Goal: Task Accomplishment & Management: Use online tool/utility

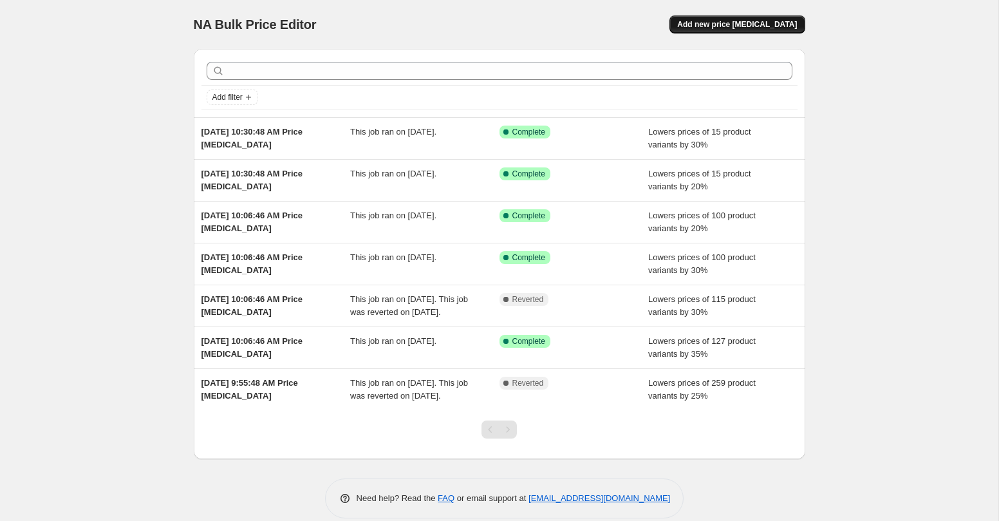
click at [741, 26] on span "Add new price [MEDICAL_DATA]" at bounding box center [737, 24] width 120 height 10
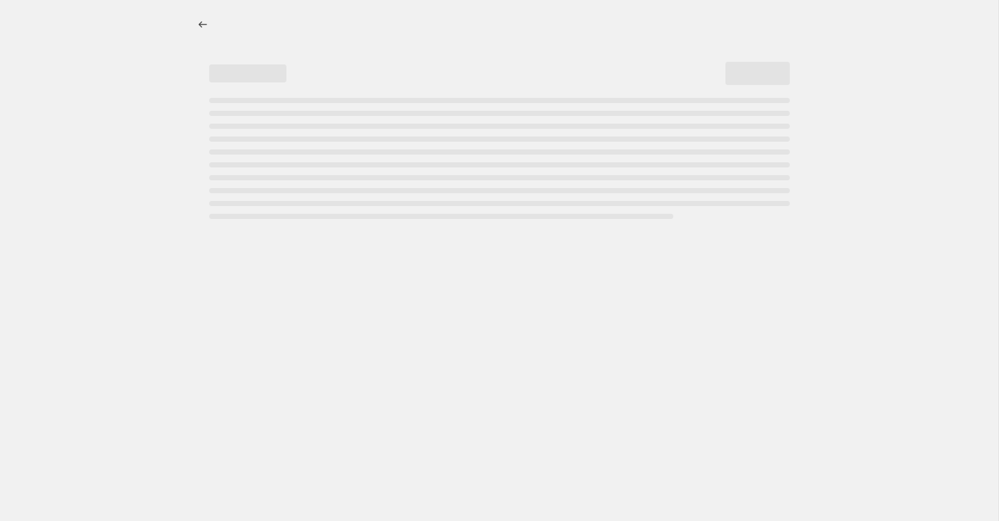
select select "percentage"
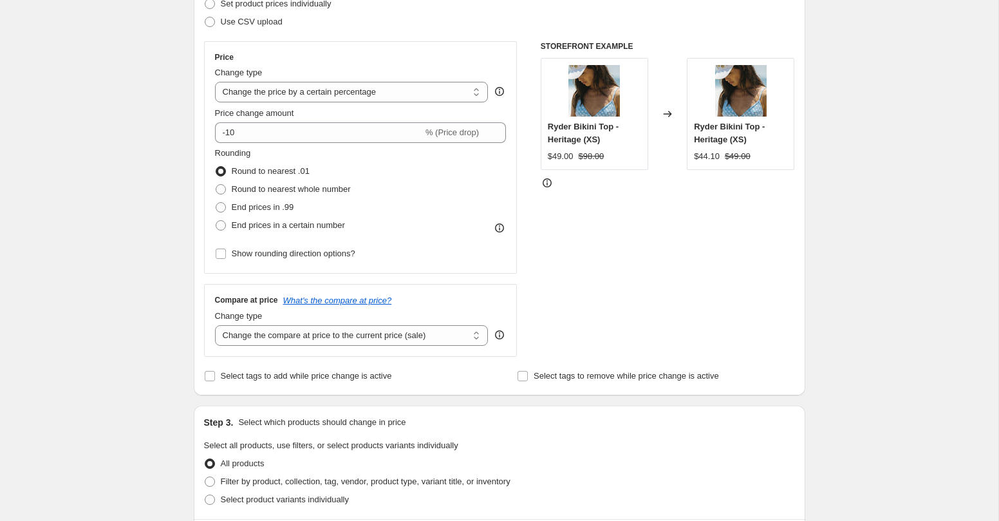
scroll to position [281, 0]
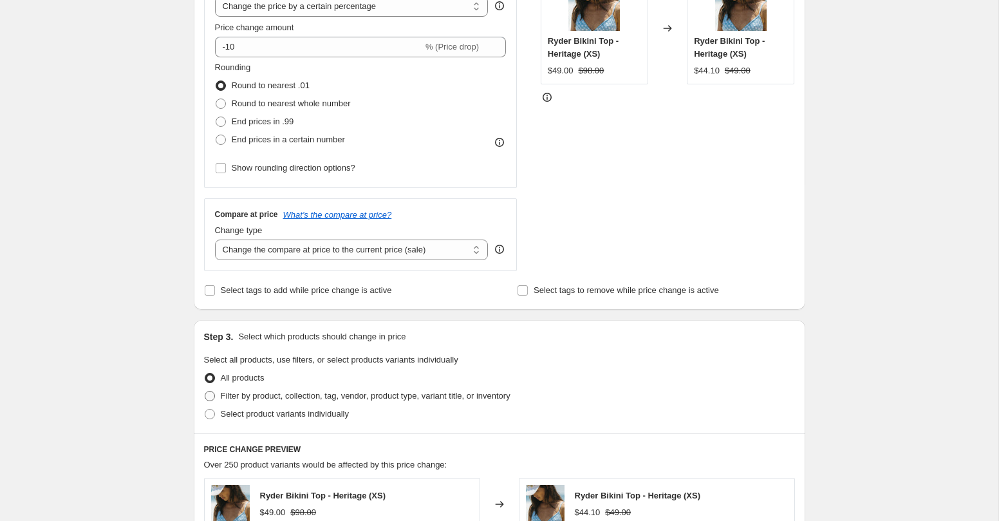
click at [299, 399] on span "Filter by product, collection, tag, vendor, product type, variant title, or inv…" at bounding box center [366, 396] width 290 height 10
click at [205, 391] on input "Filter by product, collection, tag, vendor, product type, variant title, or inv…" at bounding box center [205, 391] width 1 height 1
radio input "true"
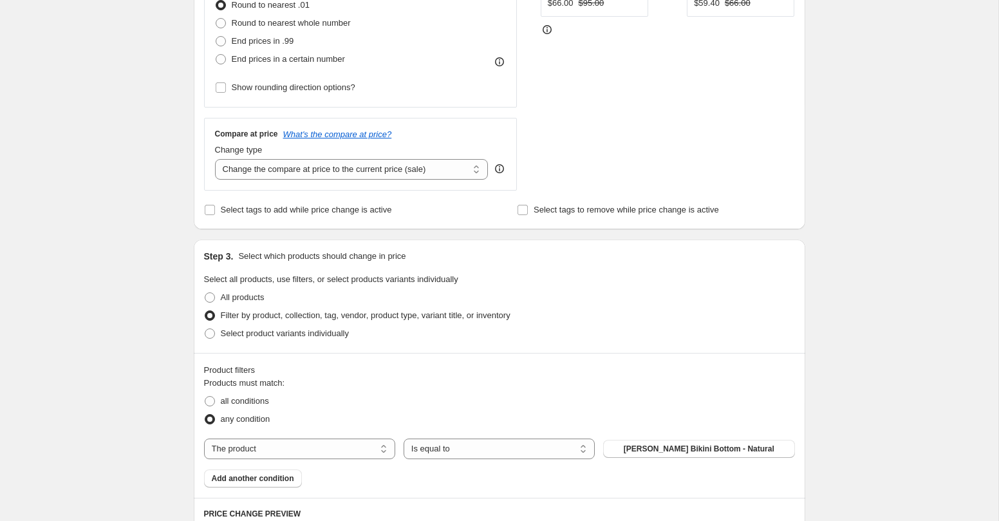
scroll to position [367, 0]
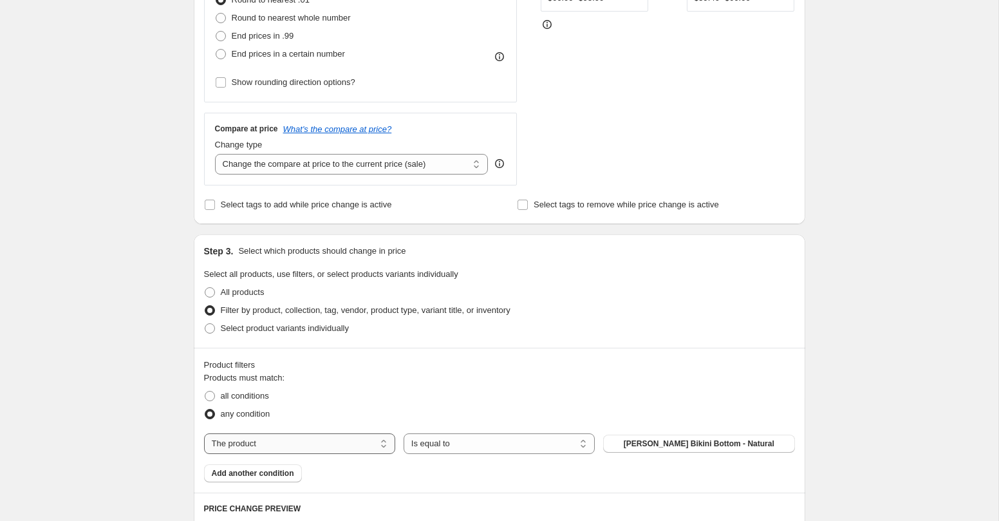
click at [354, 445] on select "The product The product's collection The product's vendor The product's type Th…" at bounding box center [299, 443] width 191 height 21
select select "collection"
click at [675, 444] on span "'Sports Appliqué Bikinis'" at bounding box center [699, 444] width 91 height 10
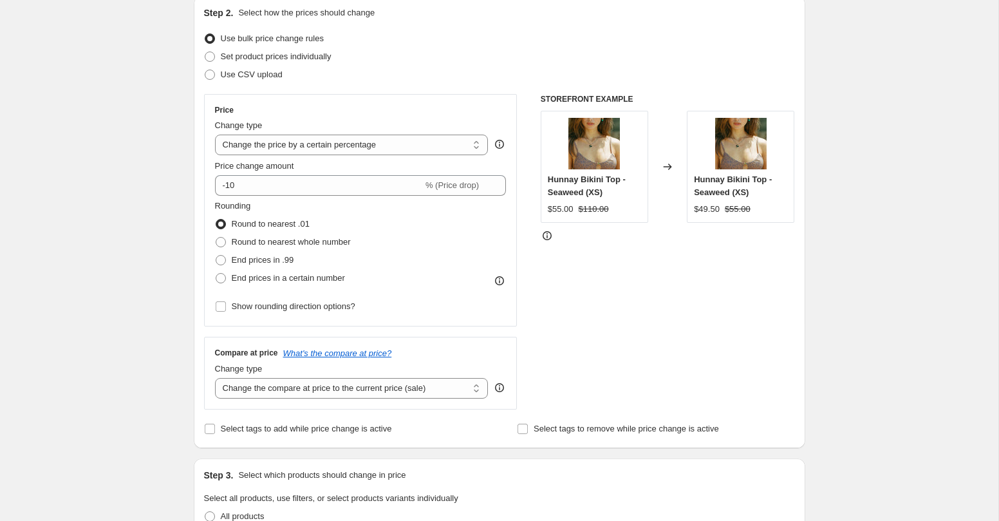
scroll to position [141, 0]
click at [255, 281] on span "End prices in a certain number" at bounding box center [288, 280] width 113 height 10
click at [216, 276] on input "End prices in a certain number" at bounding box center [216, 275] width 1 height 1
radio input "true"
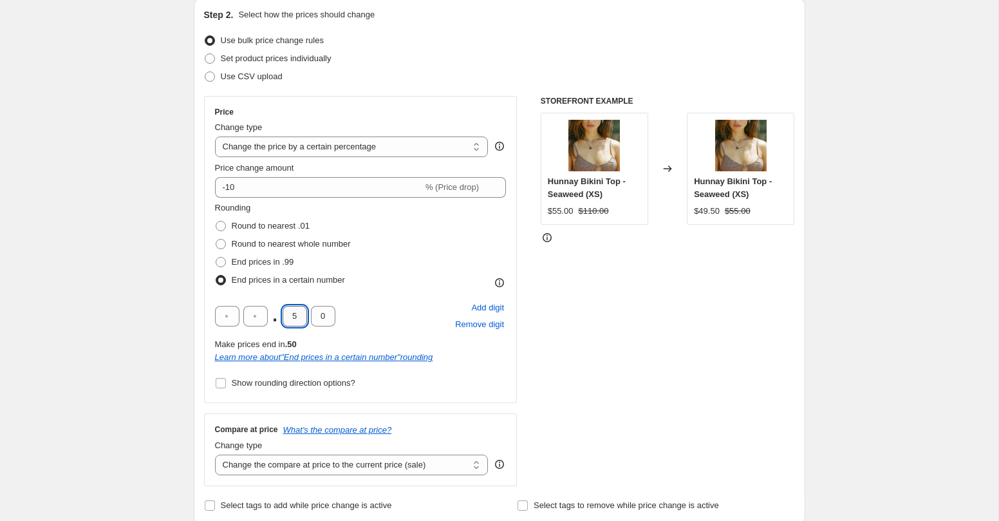
click at [297, 317] on input "5" at bounding box center [295, 316] width 24 height 21
type input "0"
click at [400, 290] on div "Rounding Round to nearest .01 Round to nearest whole number End prices in .99 E…" at bounding box center [361, 297] width 292 height 191
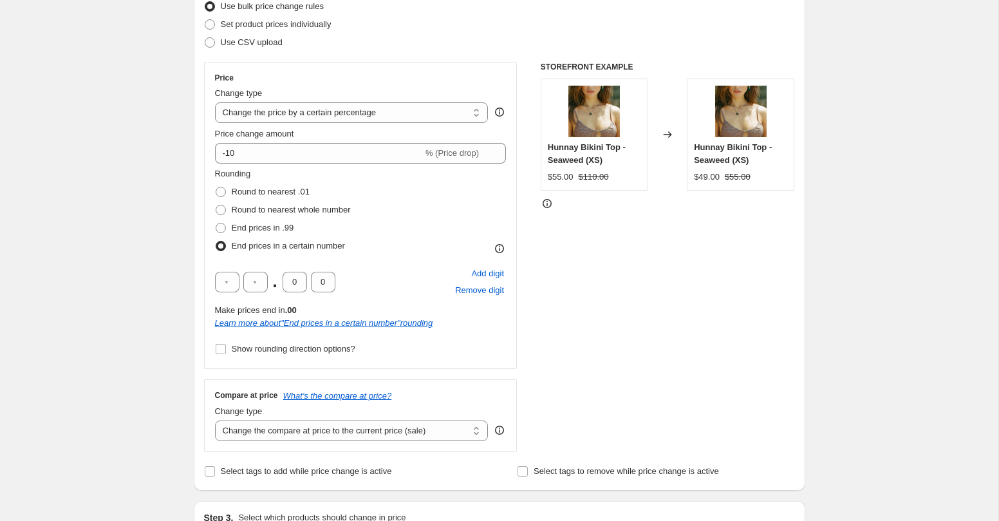
scroll to position [150, 0]
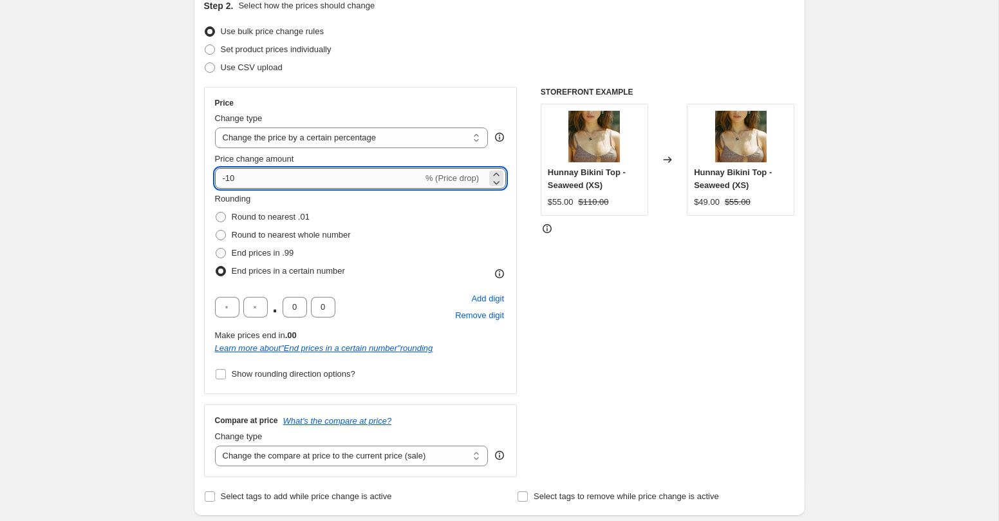
click at [276, 174] on input "-10" at bounding box center [319, 178] width 208 height 21
type input "-1"
click at [601, 285] on div "STOREFRONT EXAMPLE Hunnay Bikini Top - Seaweed (XS) $55.00 $110.00 Changed to H…" at bounding box center [668, 282] width 254 height 390
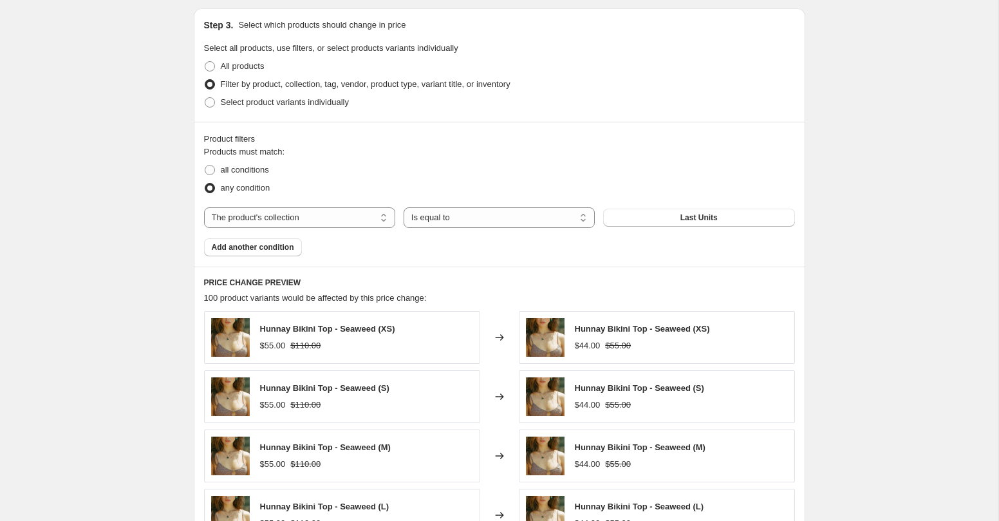
scroll to position [986, 0]
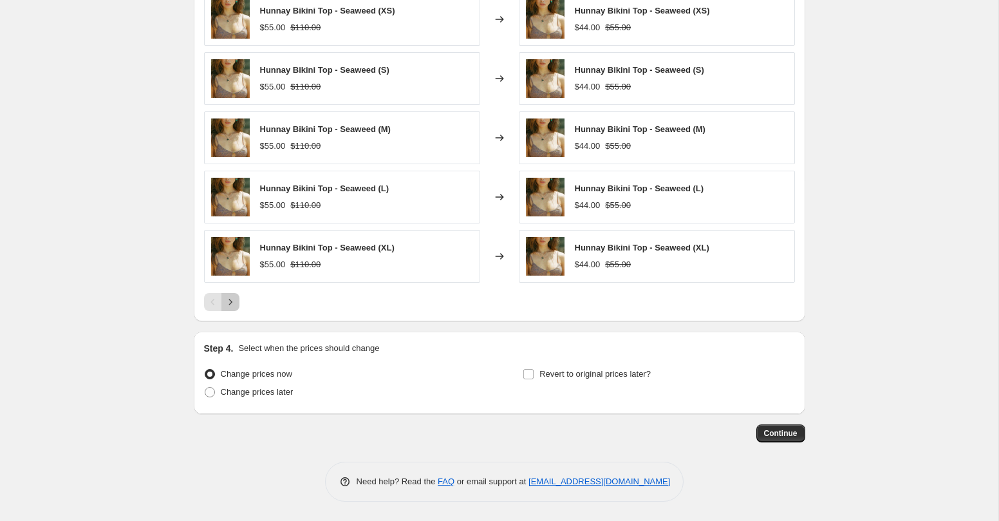
click at [233, 301] on icon "Next" at bounding box center [230, 302] width 13 height 13
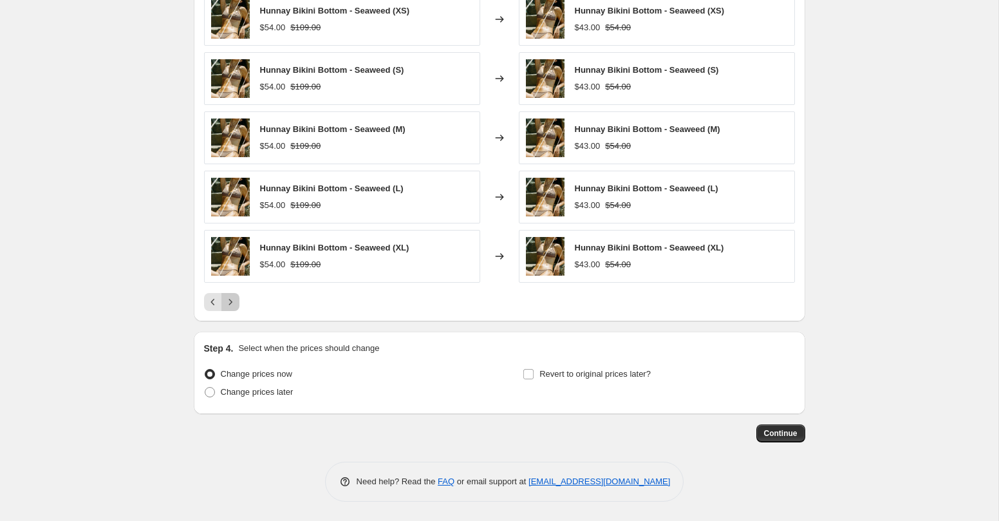
click at [233, 301] on icon "Next" at bounding box center [230, 302] width 13 height 13
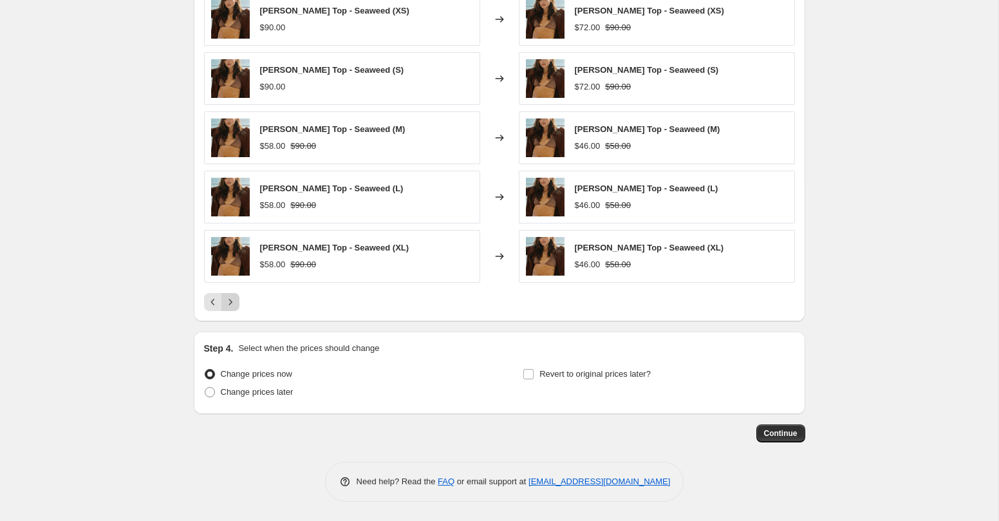
click at [233, 301] on icon "Next" at bounding box center [230, 302] width 13 height 13
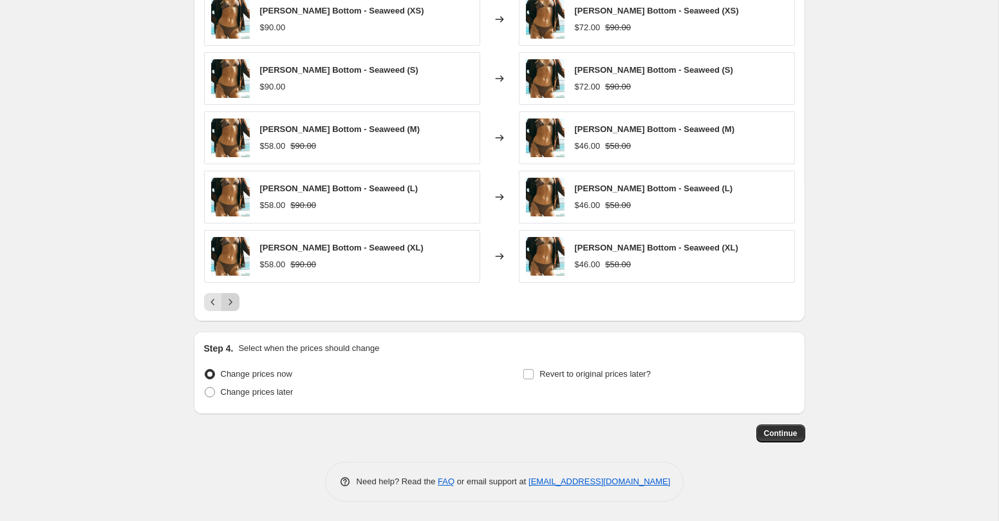
click at [233, 301] on icon "Next" at bounding box center [230, 302] width 13 height 13
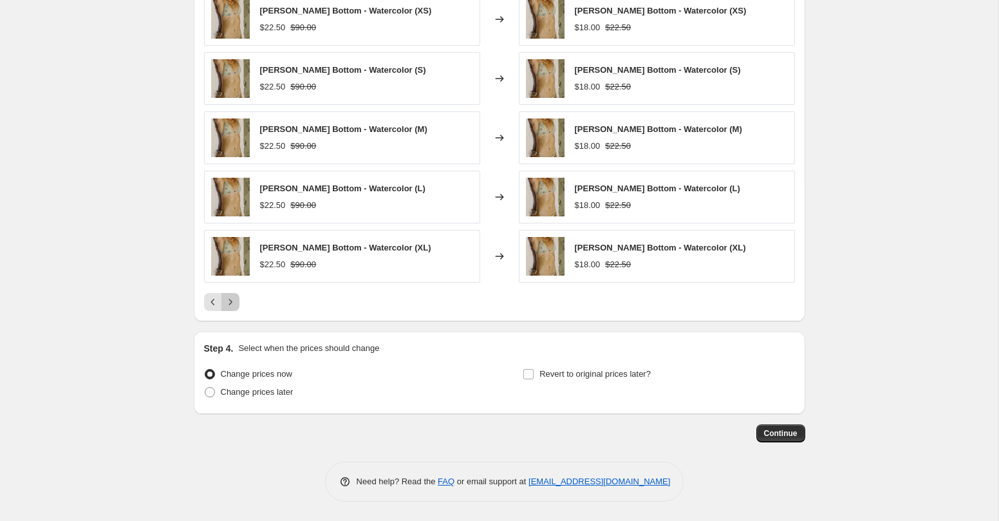
click at [233, 301] on icon "Next" at bounding box center [230, 302] width 13 height 13
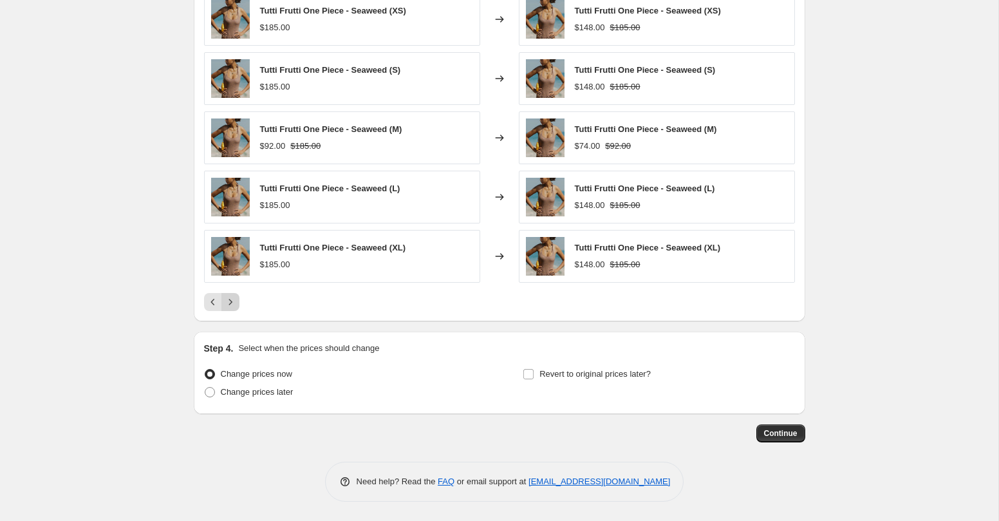
click at [233, 301] on icon "Next" at bounding box center [230, 302] width 13 height 13
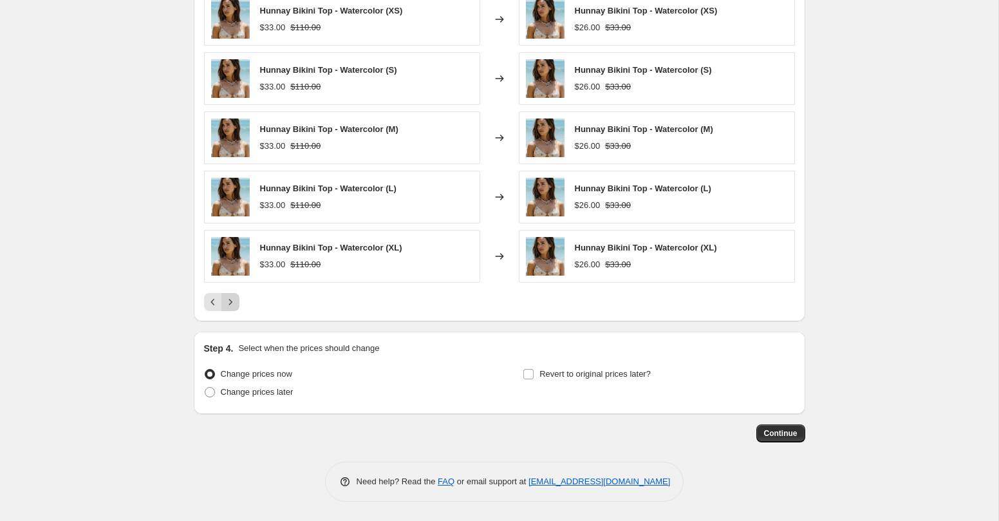
click at [233, 301] on icon "Next" at bounding box center [230, 302] width 13 height 13
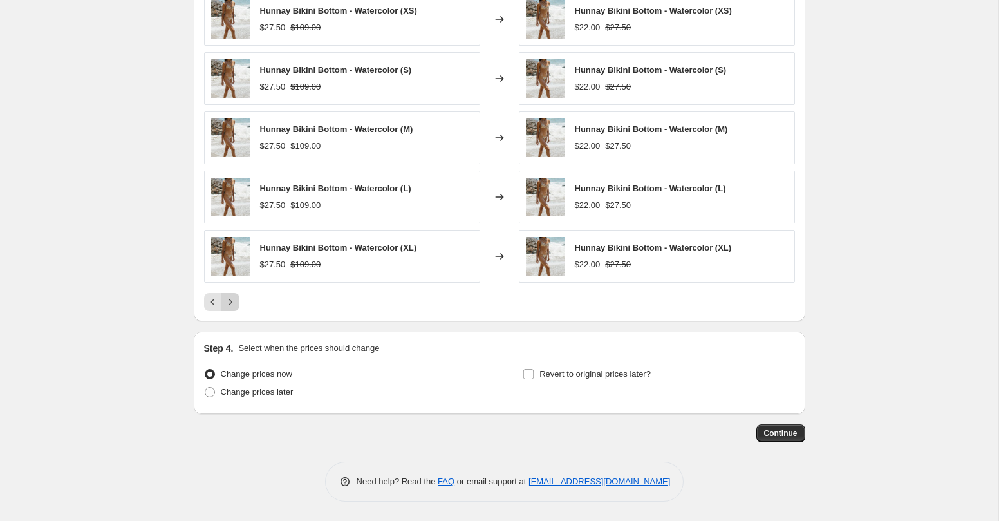
click at [233, 301] on icon "Next" at bounding box center [230, 302] width 13 height 13
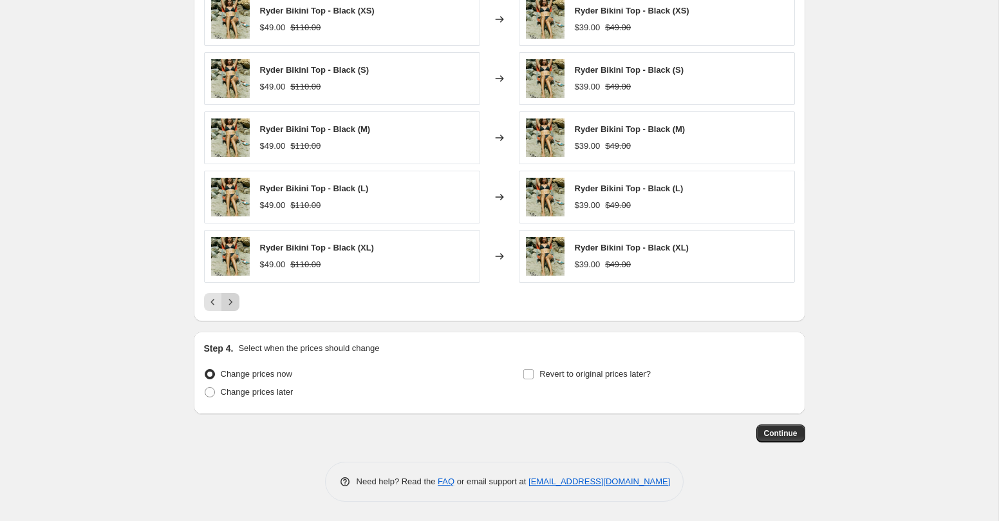
click at [233, 301] on icon "Next" at bounding box center [230, 302] width 13 height 13
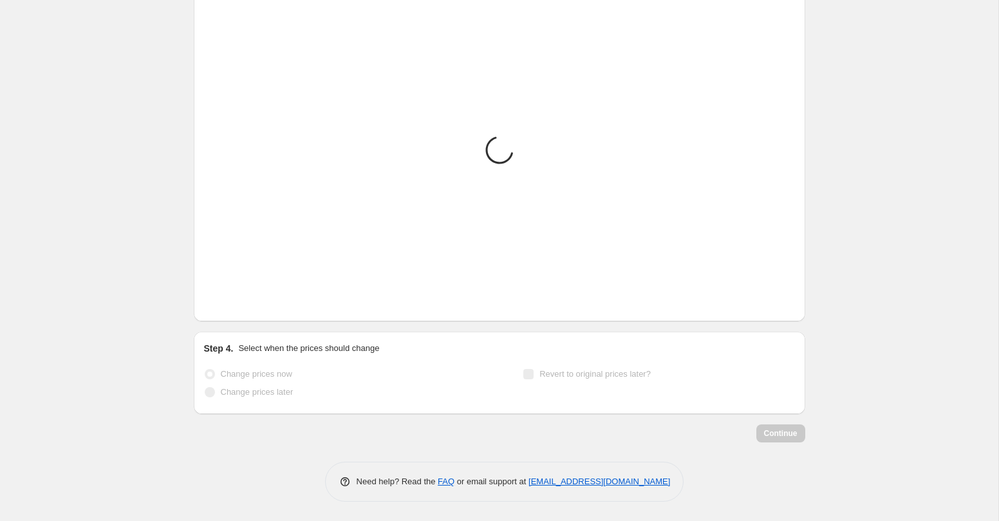
click at [233, 301] on icon "Next" at bounding box center [230, 302] width 13 height 13
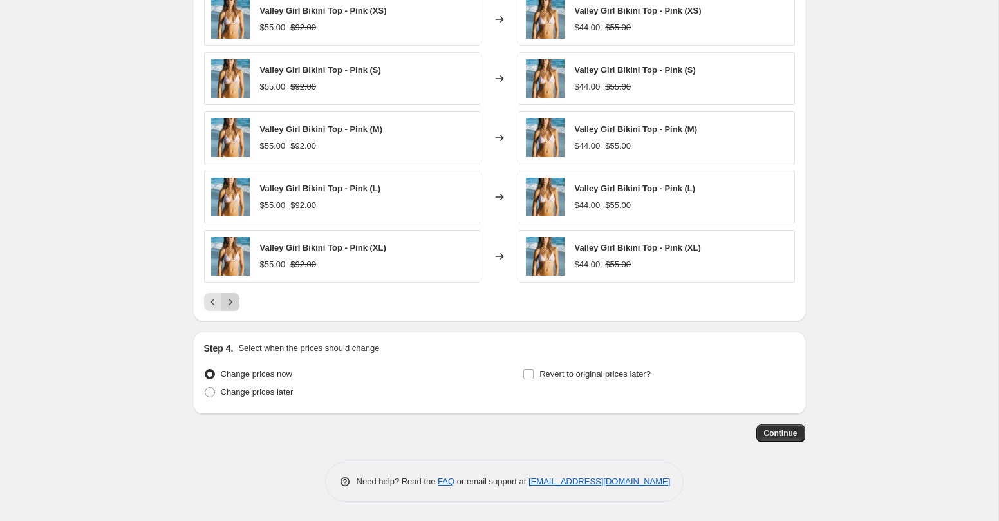
click at [233, 301] on icon "Next" at bounding box center [230, 302] width 13 height 13
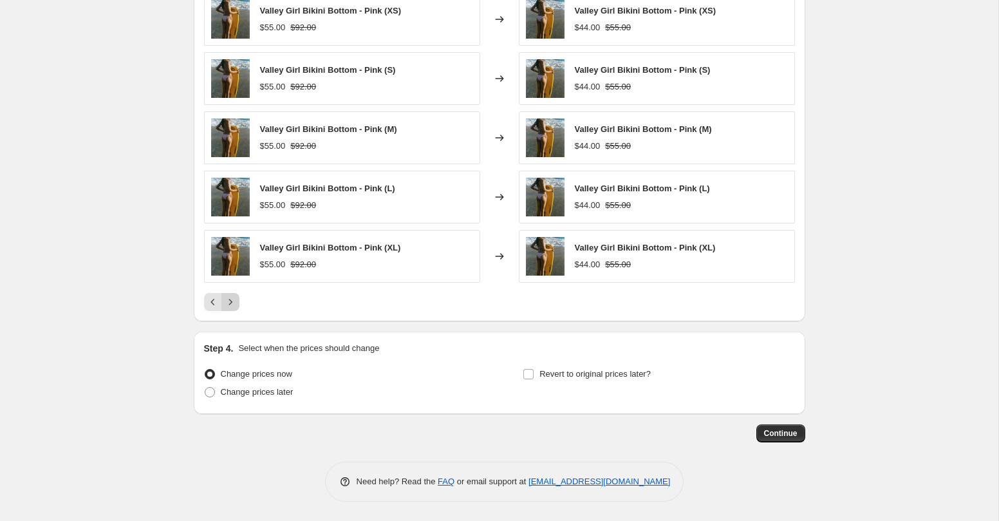
click at [233, 301] on icon "Next" at bounding box center [230, 302] width 13 height 13
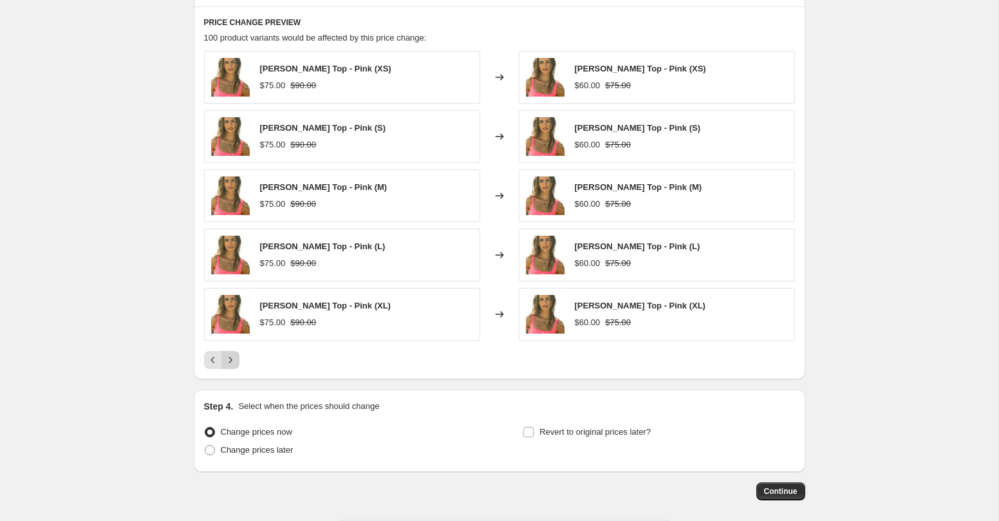
scroll to position [926, 0]
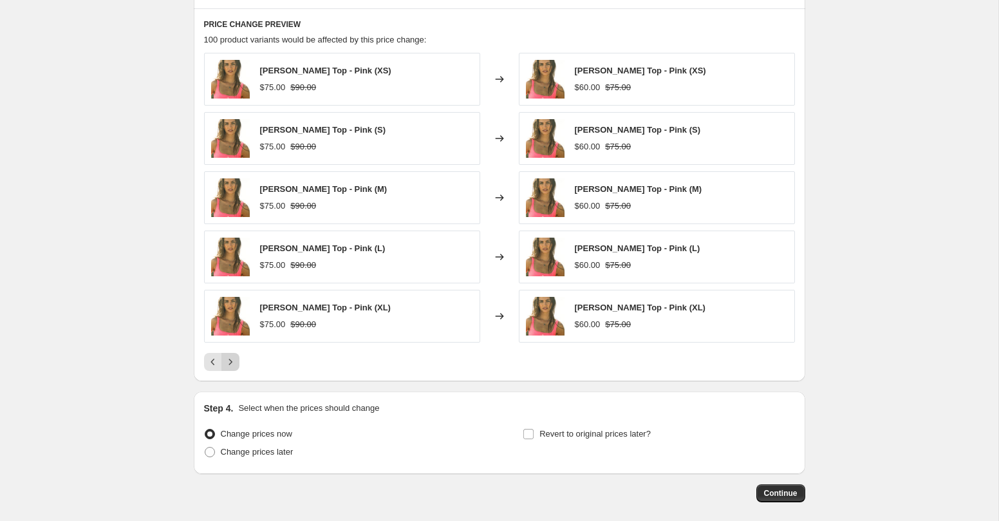
click at [231, 365] on icon "Next" at bounding box center [230, 361] width 13 height 13
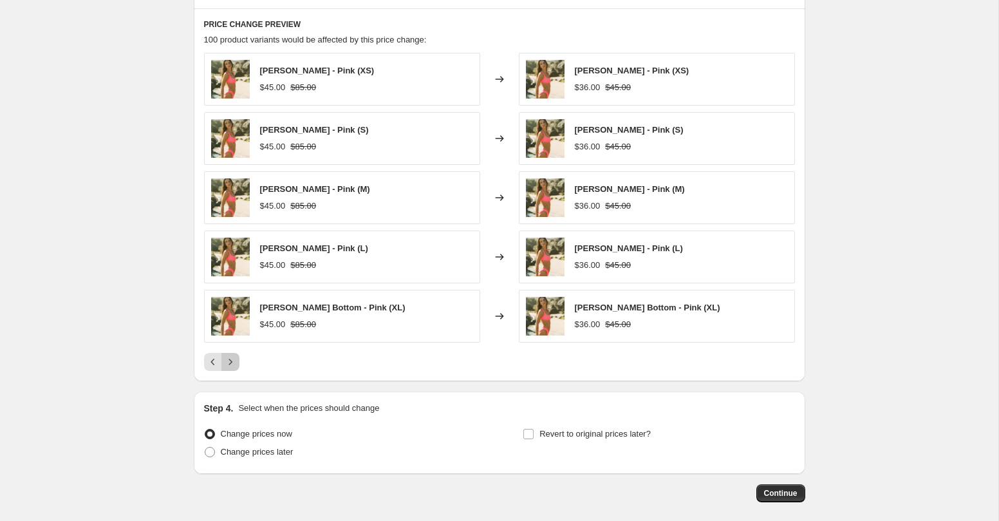
click at [231, 364] on icon "Next" at bounding box center [230, 361] width 13 height 13
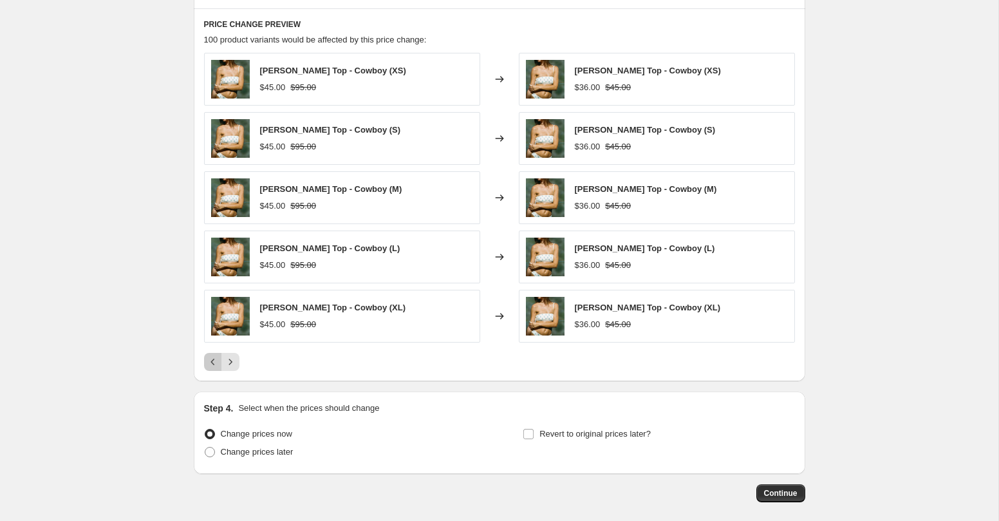
click at [211, 361] on icon "Previous" at bounding box center [213, 361] width 13 height 13
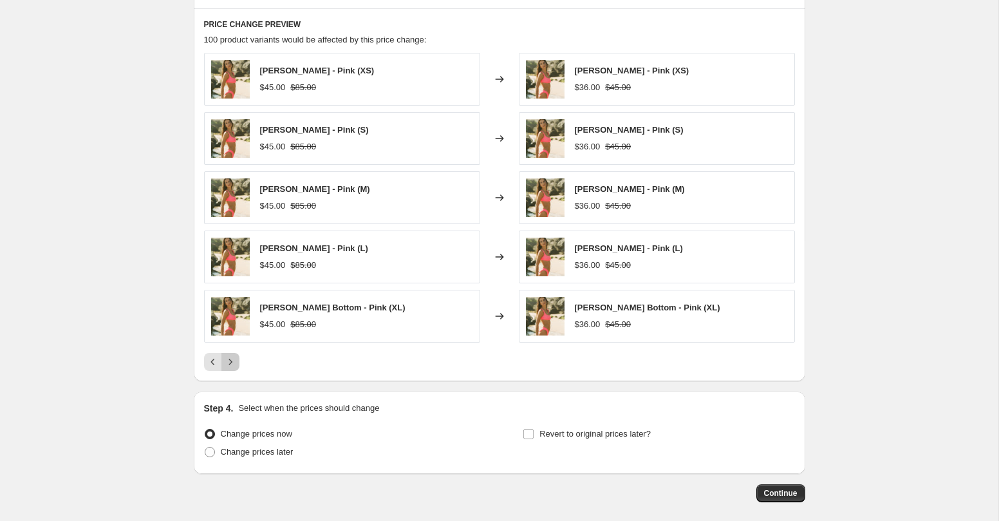
click at [229, 361] on icon "Next" at bounding box center [230, 361] width 13 height 13
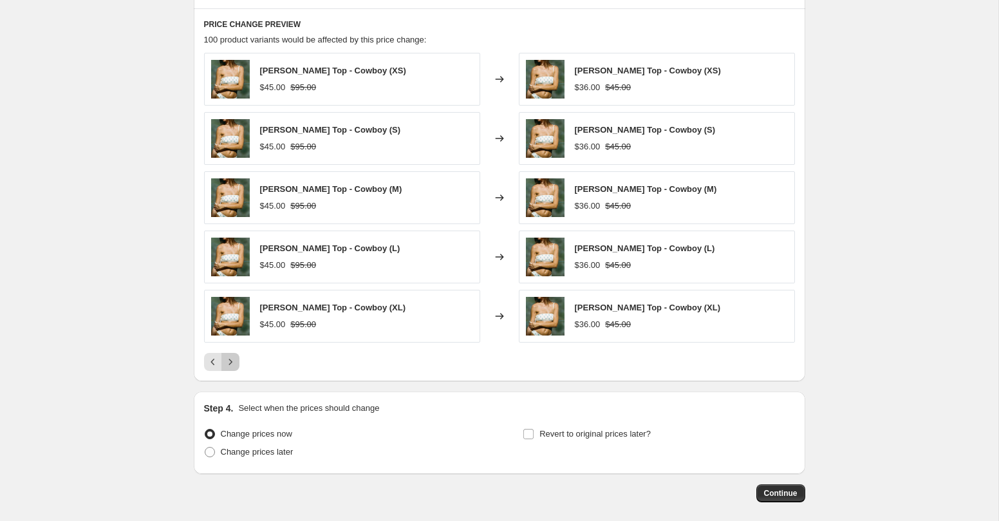
click at [229, 361] on icon "Next" at bounding box center [230, 361] width 13 height 13
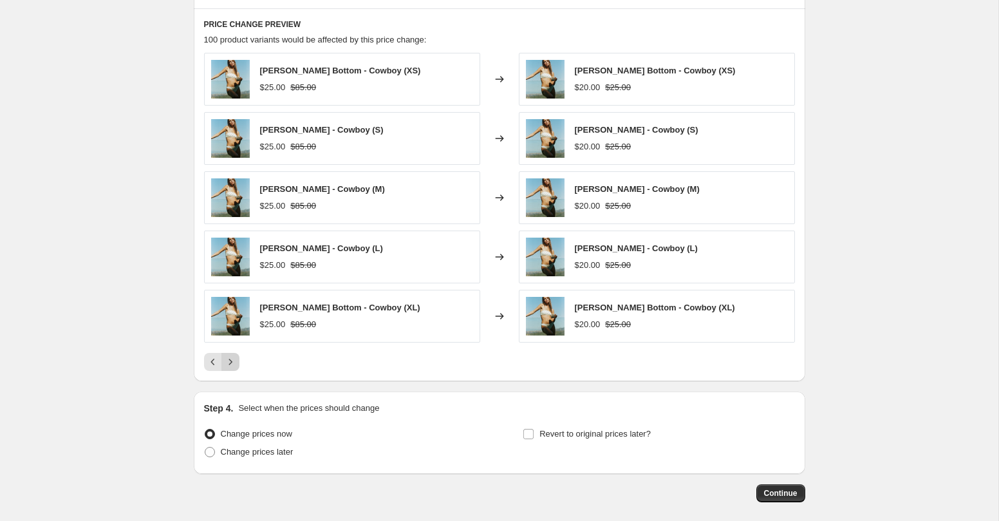
click at [229, 361] on icon "Next" at bounding box center [230, 361] width 13 height 13
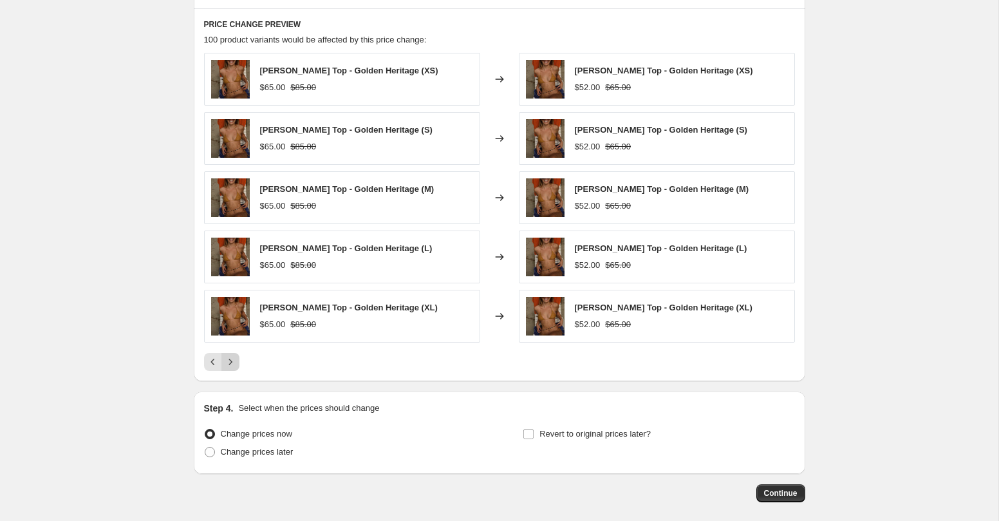
click at [229, 361] on icon "Next" at bounding box center [230, 361] width 13 height 13
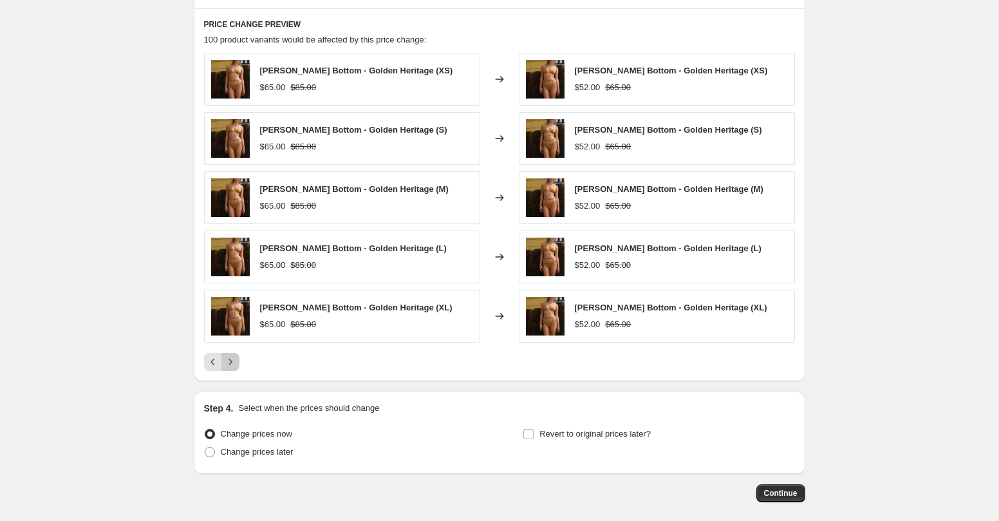
click at [229, 361] on icon "Next" at bounding box center [230, 361] width 13 height 13
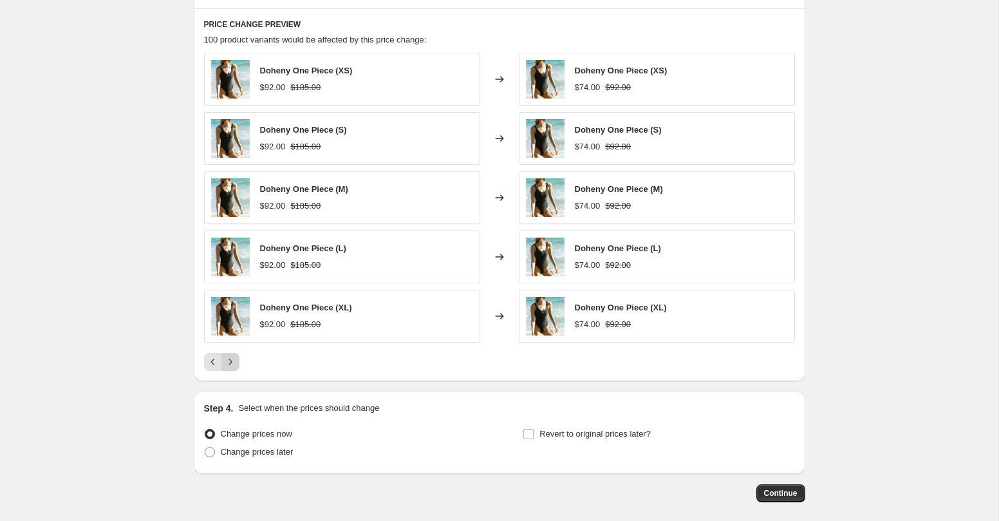
click at [229, 361] on icon "Next" at bounding box center [230, 361] width 13 height 13
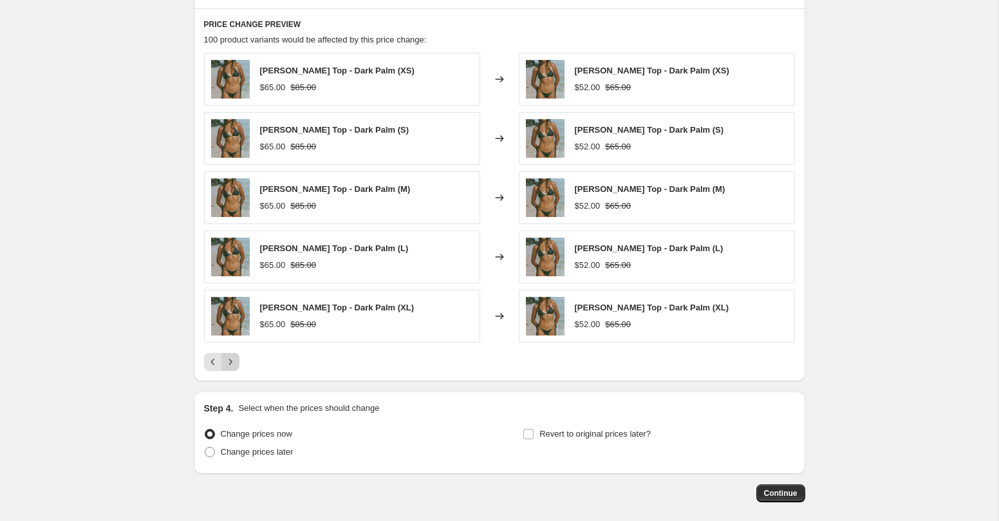
click at [229, 363] on icon "Next" at bounding box center [230, 361] width 13 height 13
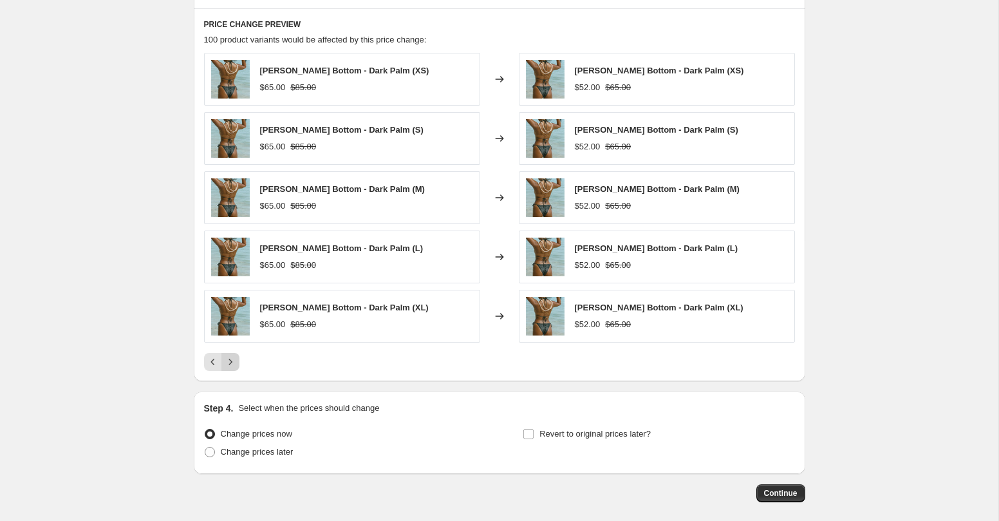
click at [229, 363] on div "Pagination" at bounding box center [231, 362] width 18 height 18
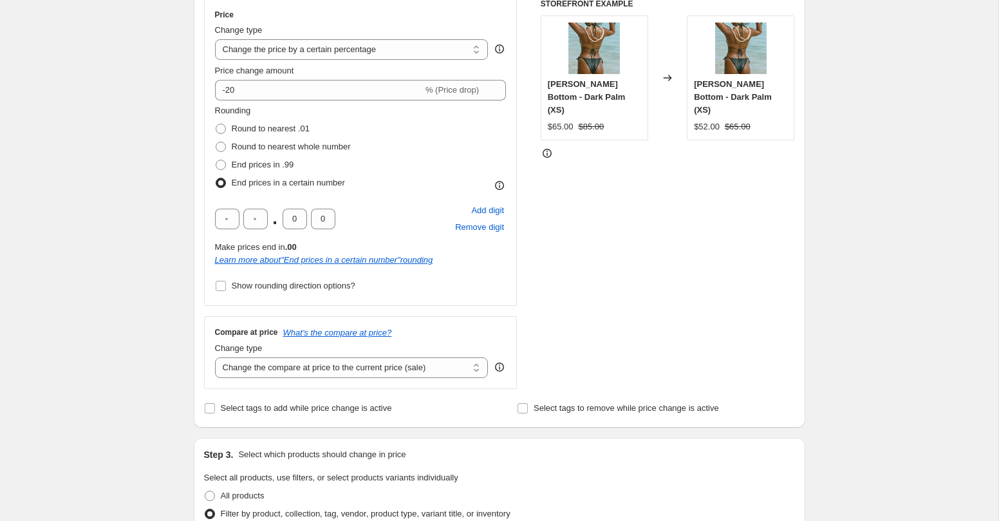
scroll to position [191, 0]
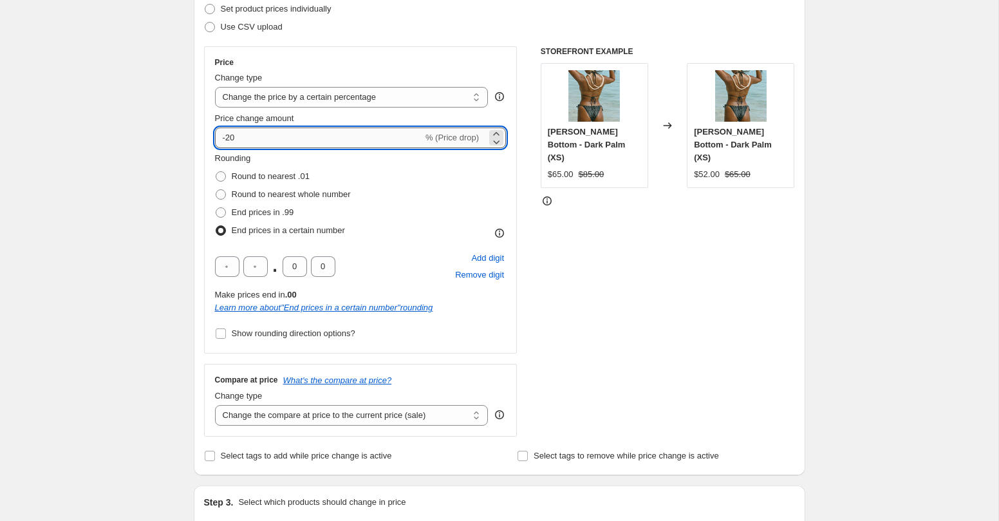
click at [279, 138] on input "-20" at bounding box center [319, 137] width 208 height 21
type input "-25"
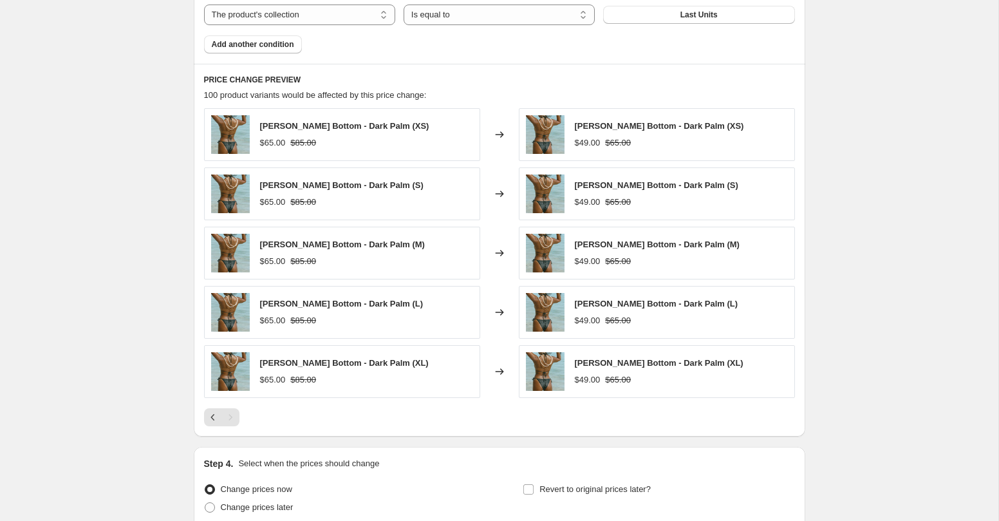
scroll to position [964, 0]
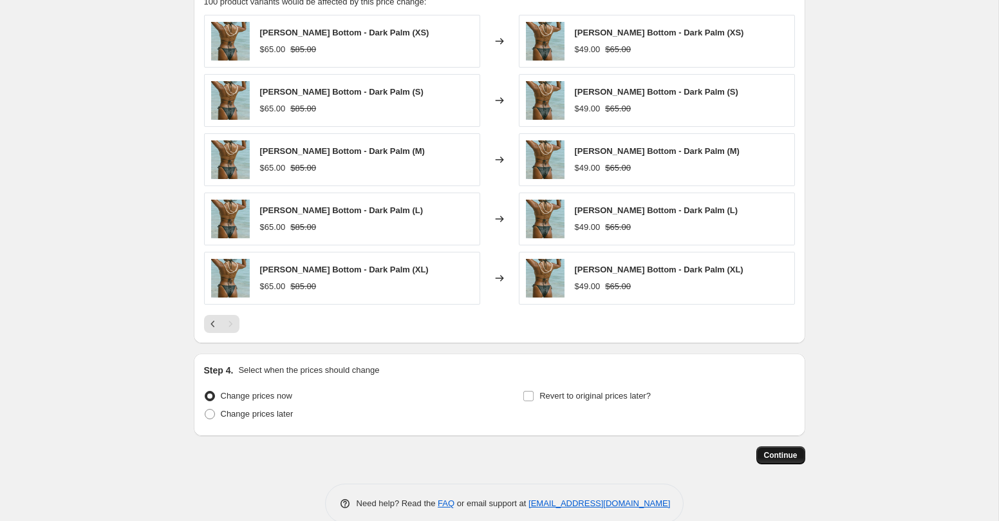
click at [773, 456] on span "Continue" at bounding box center [780, 455] width 33 height 10
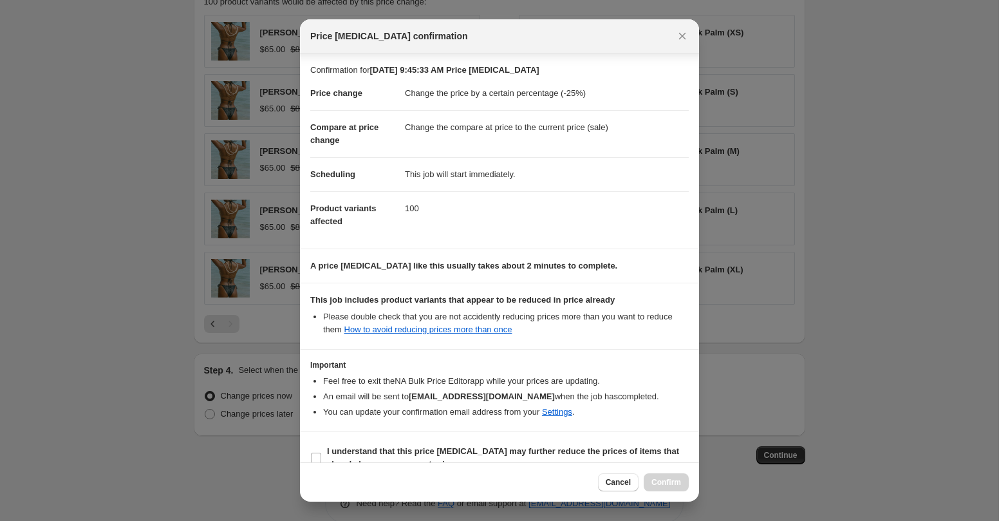
scroll to position [21, 0]
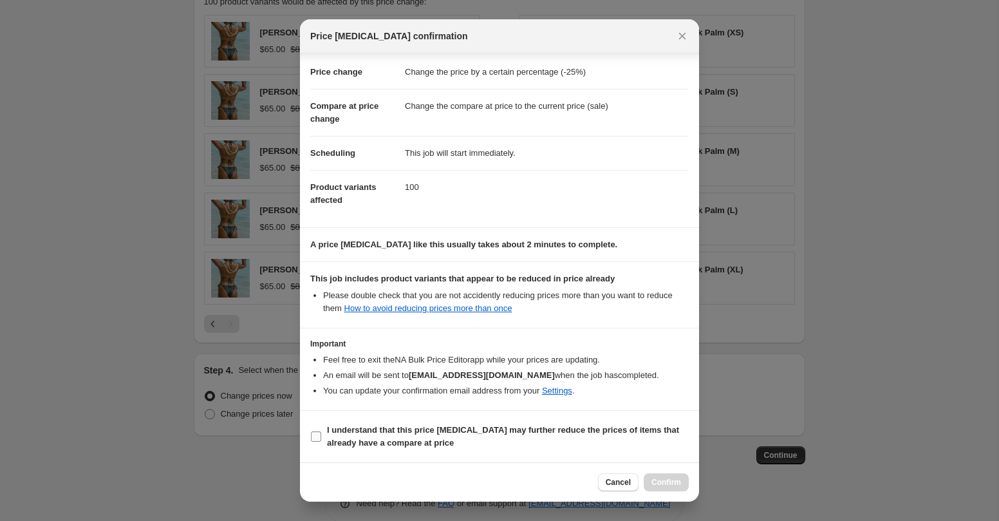
click at [317, 434] on input "I understand that this price [MEDICAL_DATA] may further reduce the prices of it…" at bounding box center [316, 436] width 10 height 10
checkbox input "true"
click at [655, 480] on span "Confirm" at bounding box center [667, 482] width 30 height 10
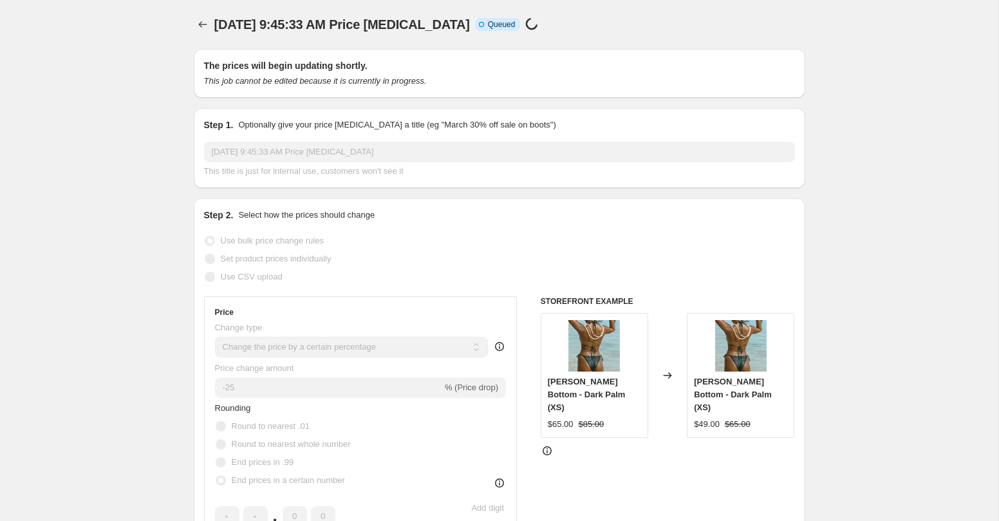
scroll to position [964, 0]
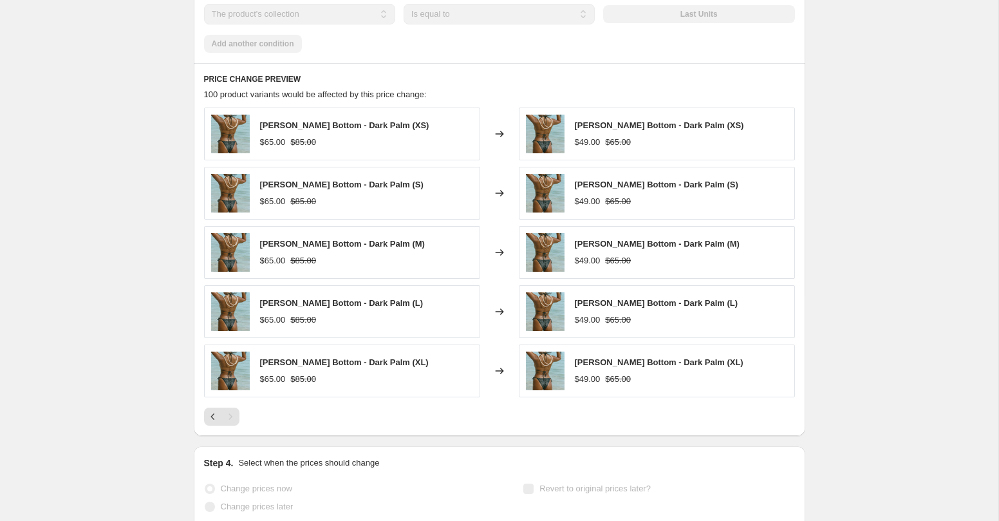
select select "percentage"
select select "collection"
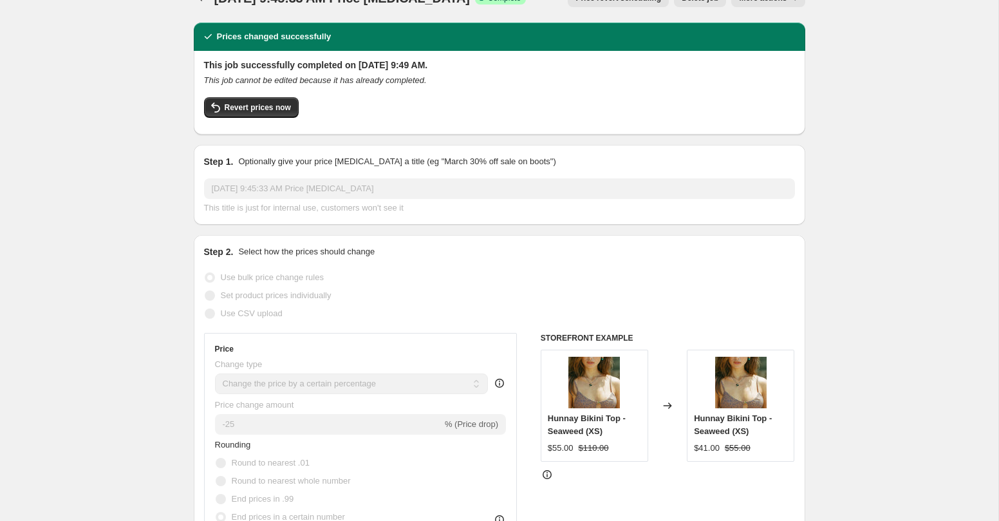
scroll to position [0, 0]
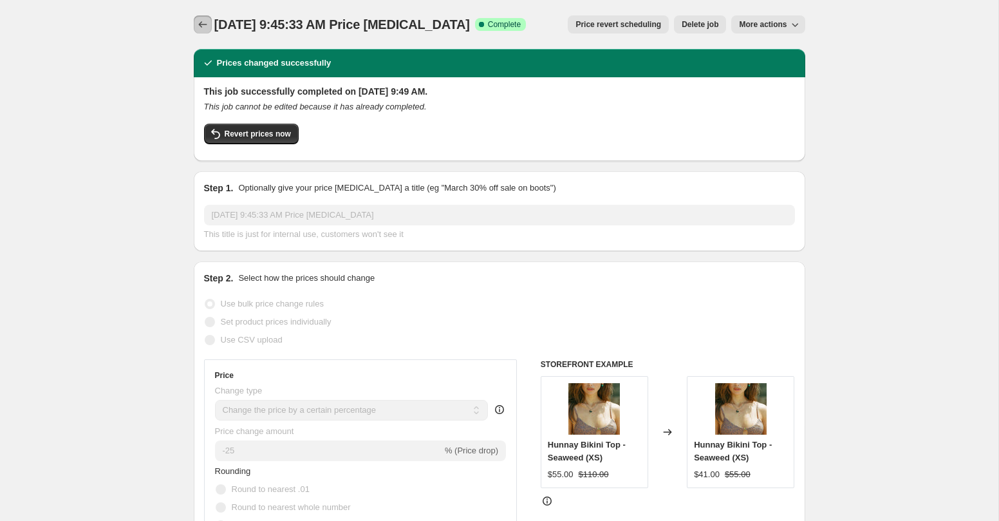
click at [202, 23] on icon "Price change jobs" at bounding box center [202, 24] width 13 height 13
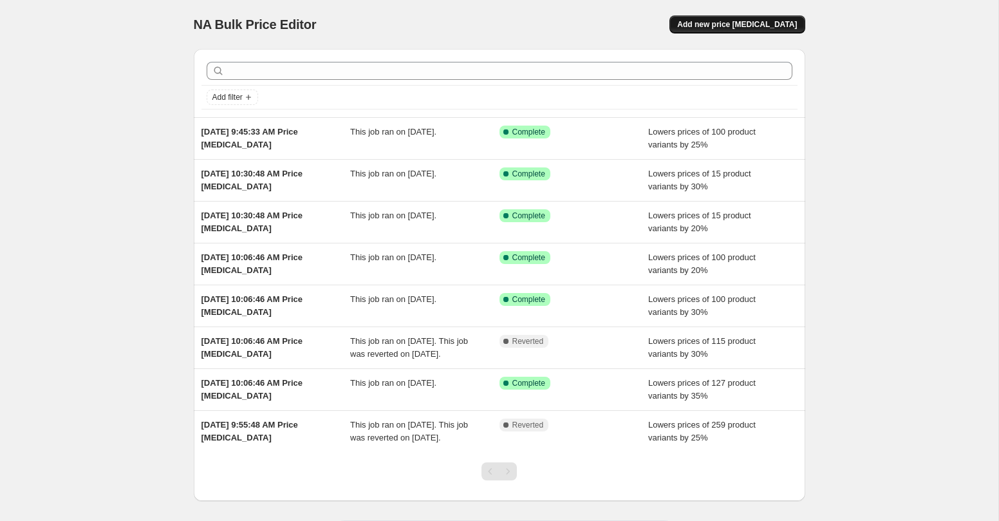
click at [755, 24] on span "Add new price [MEDICAL_DATA]" at bounding box center [737, 24] width 120 height 10
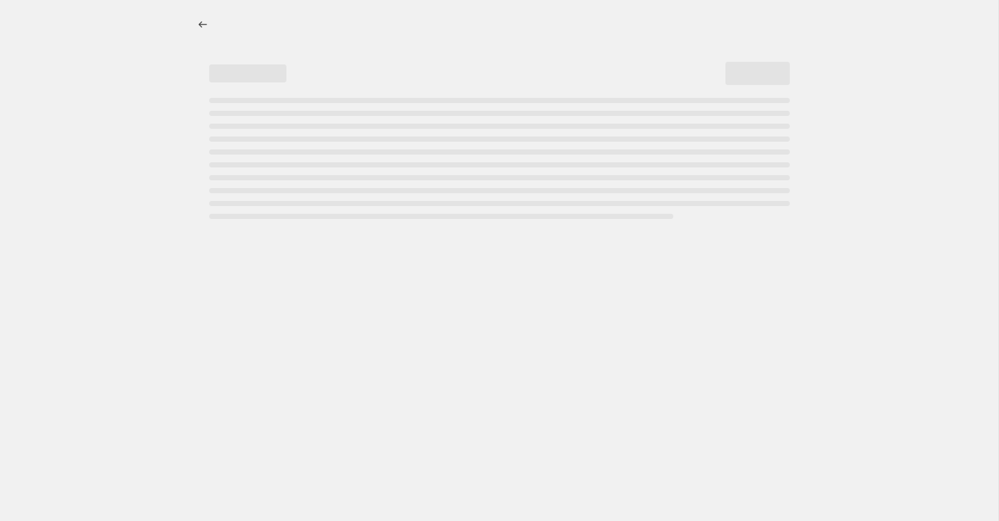
select select "percentage"
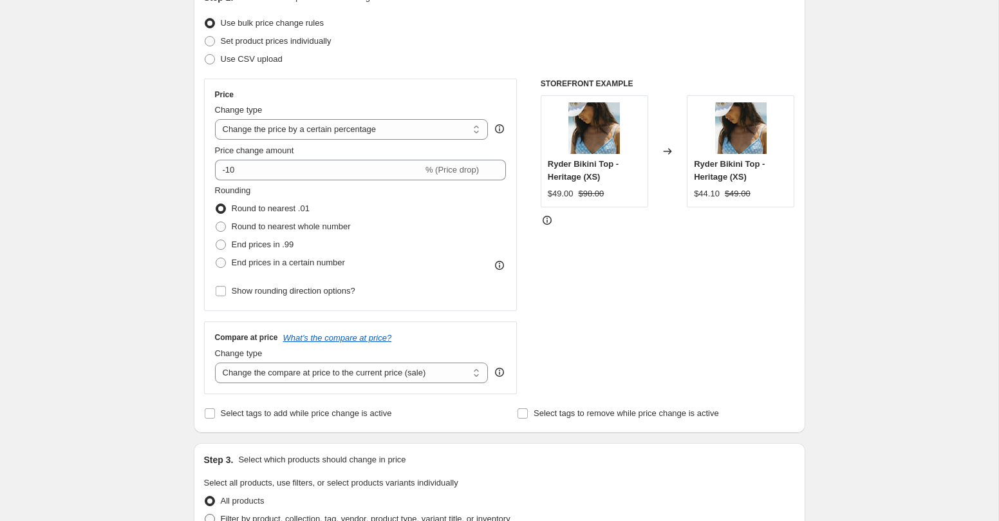
scroll to position [105, 0]
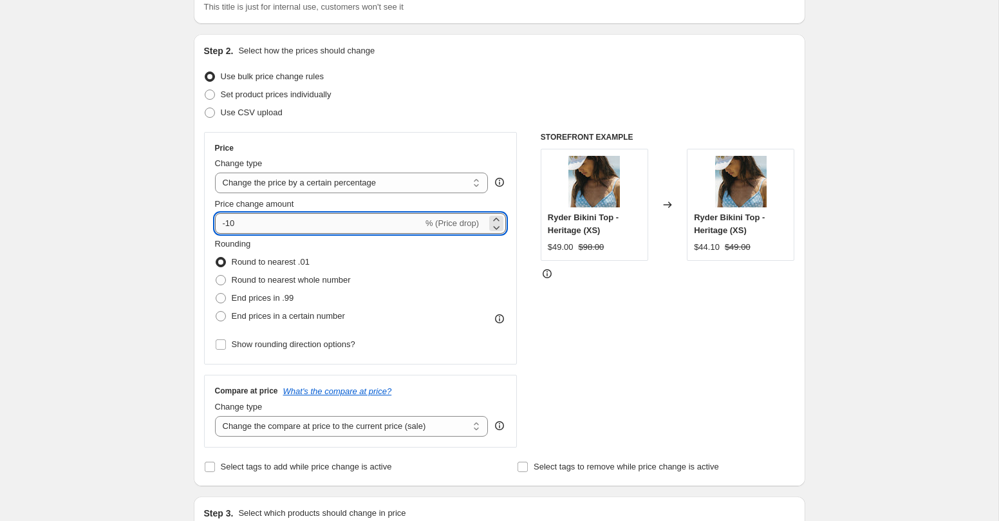
click at [266, 227] on input "-10" at bounding box center [319, 223] width 208 height 21
type input "-1"
type input "-25"
click at [218, 317] on span at bounding box center [221, 316] width 10 height 10
click at [216, 312] on input "End prices in a certain number" at bounding box center [216, 311] width 1 height 1
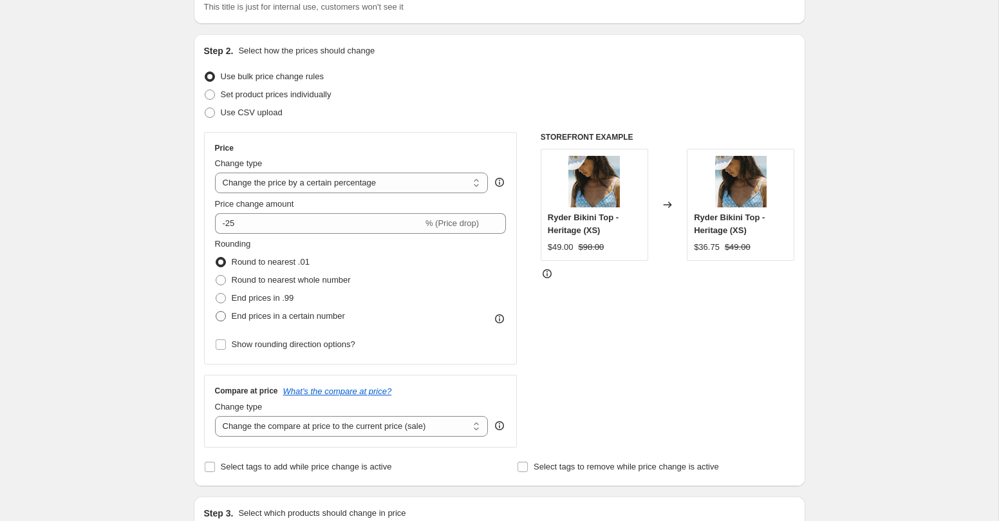
radio input "true"
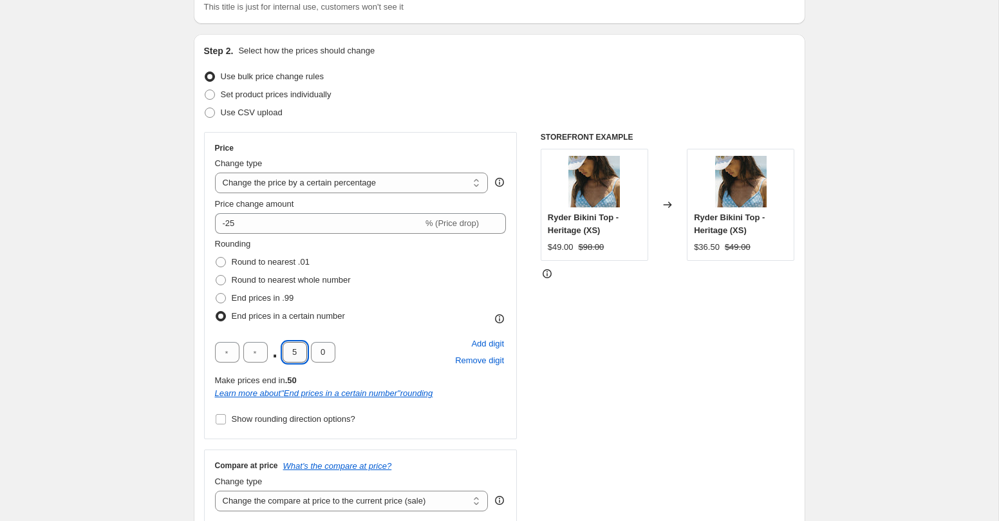
click at [301, 352] on input "5" at bounding box center [295, 352] width 24 height 21
type input "0"
click at [761, 337] on div "STOREFRONT EXAMPLE Ryder Bikini Top - Heritage (XS) $49.00 $98.00 Changed to Ry…" at bounding box center [668, 327] width 254 height 390
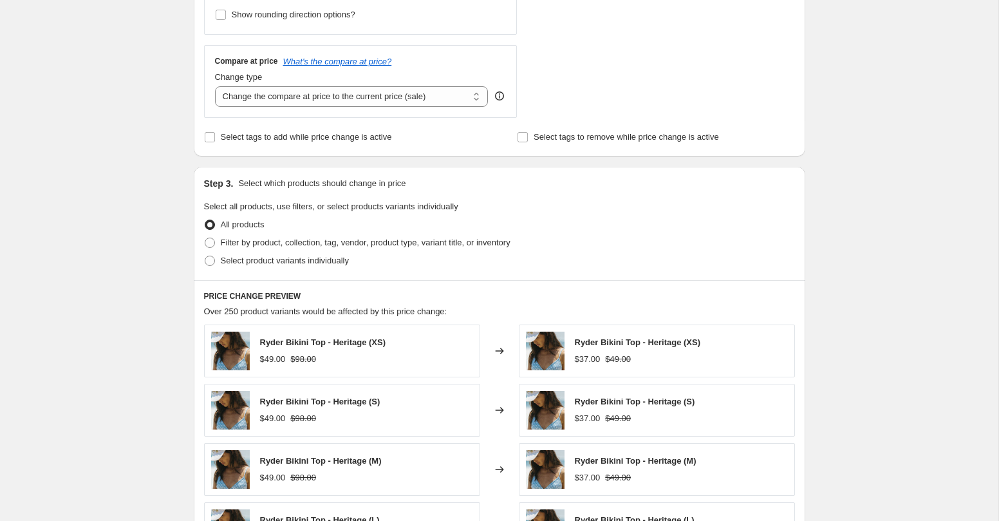
scroll to position [514, 0]
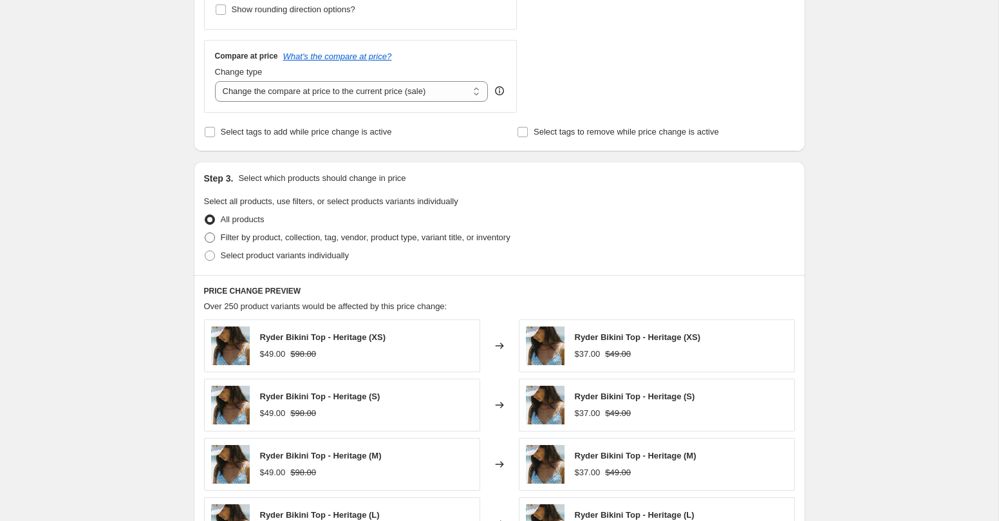
click at [278, 237] on span "Filter by product, collection, tag, vendor, product type, variant title, or inv…" at bounding box center [366, 237] width 290 height 10
click at [205, 233] on input "Filter by product, collection, tag, vendor, product type, variant title, or inv…" at bounding box center [205, 232] width 1 height 1
radio input "true"
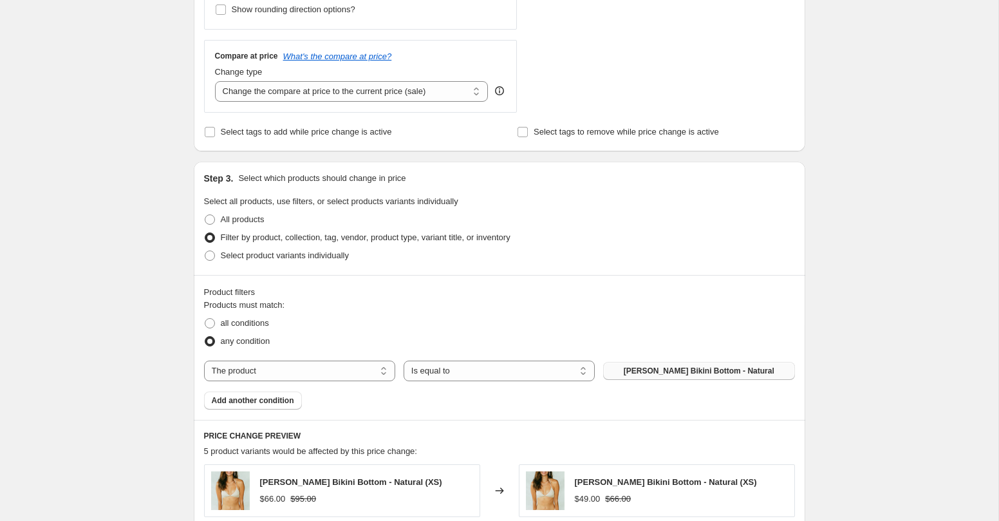
click at [693, 377] on button "[PERSON_NAME] Bikini Bottom - Natural" at bounding box center [698, 371] width 191 height 18
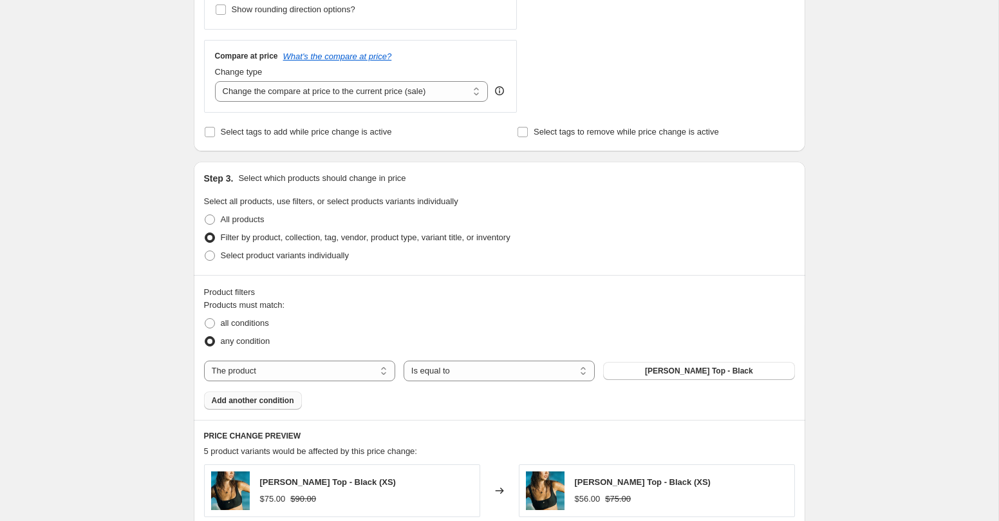
click at [280, 402] on span "Add another condition" at bounding box center [253, 400] width 82 height 10
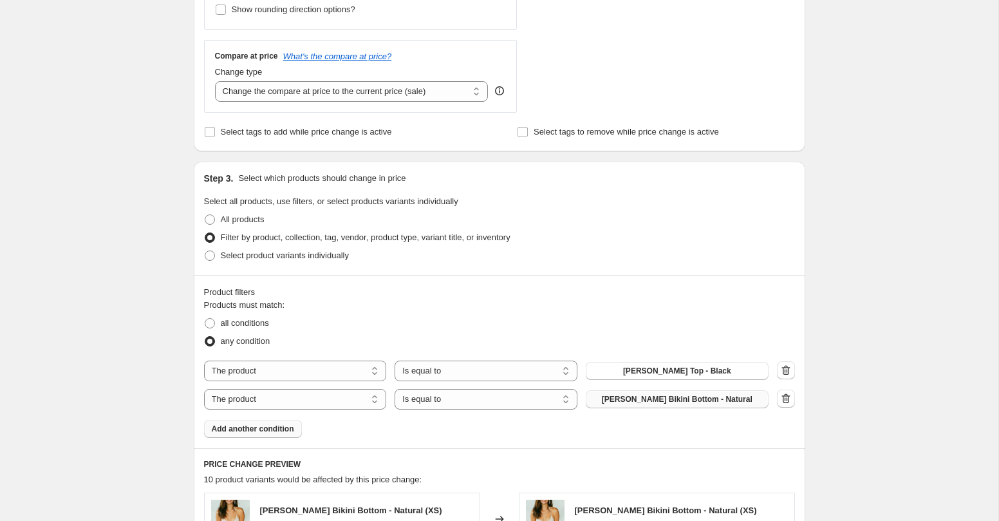
click at [722, 405] on button "[PERSON_NAME] Bikini Bottom - Natural" at bounding box center [677, 399] width 183 height 18
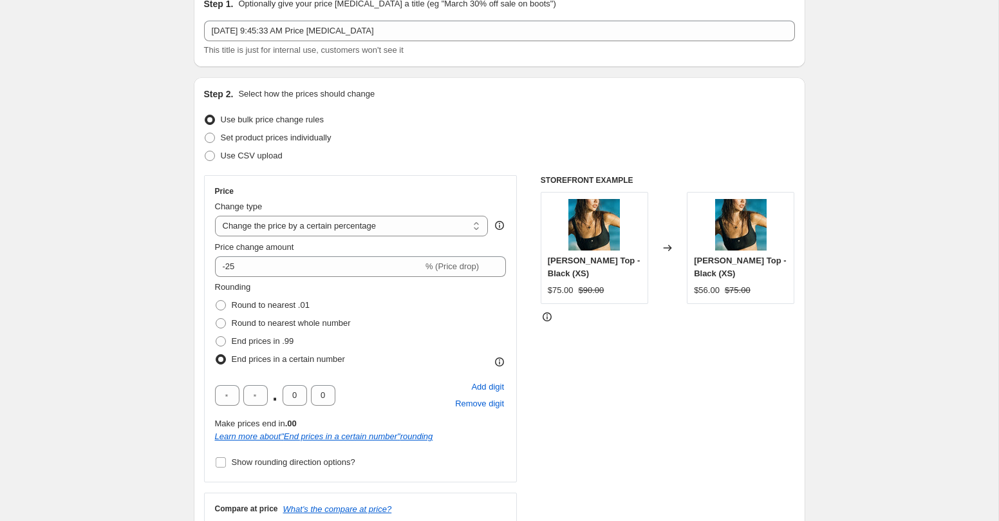
scroll to position [0, 0]
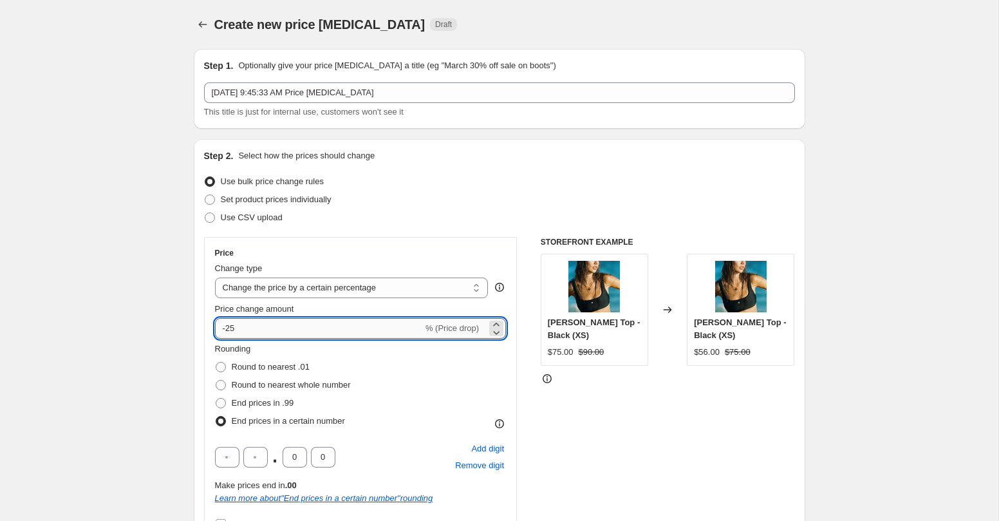
click at [279, 325] on input "-25" at bounding box center [319, 328] width 208 height 21
type input "-2"
click at [595, 420] on div "STOREFRONT EXAMPLE [PERSON_NAME] Top - Black (XS) $75.00 $90.00 Changed to [PER…" at bounding box center [668, 432] width 254 height 390
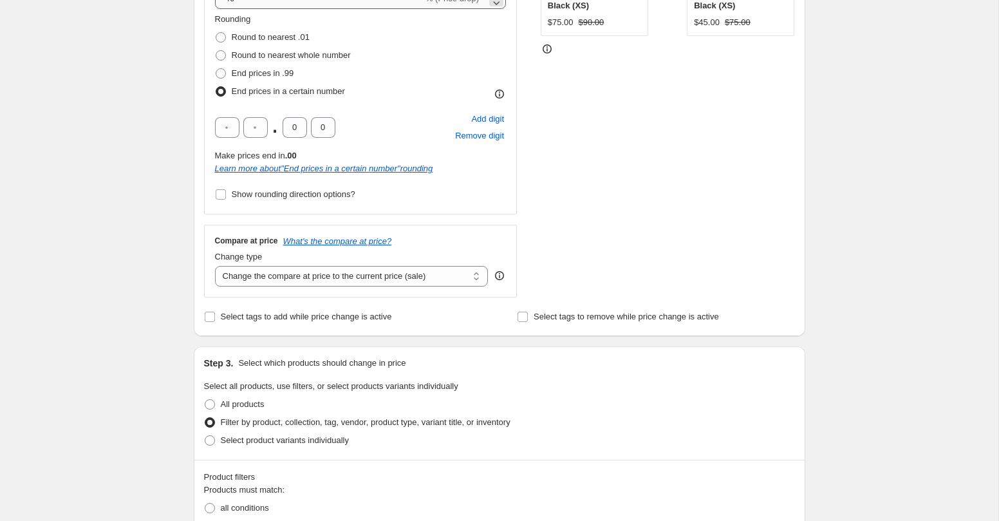
scroll to position [170, 0]
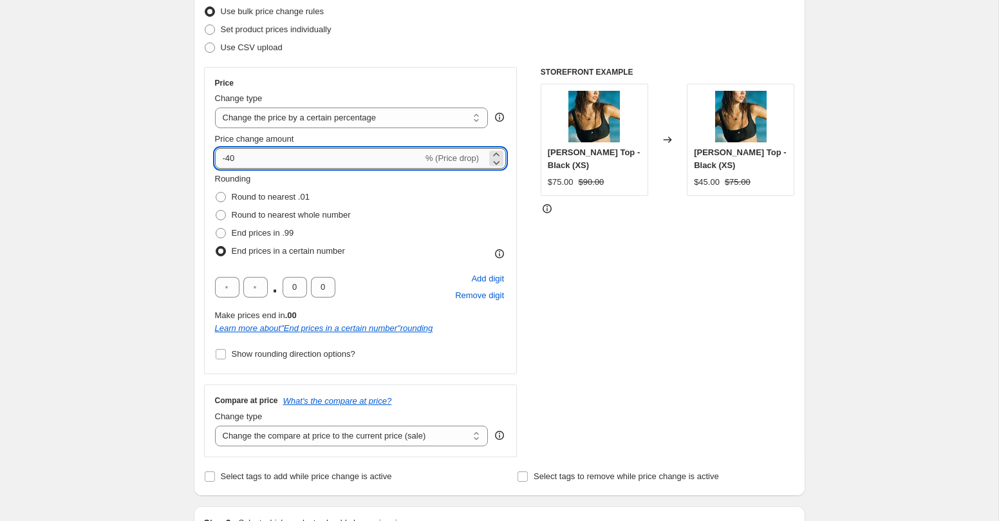
click at [292, 158] on input "-40" at bounding box center [319, 158] width 208 height 21
type input "-4"
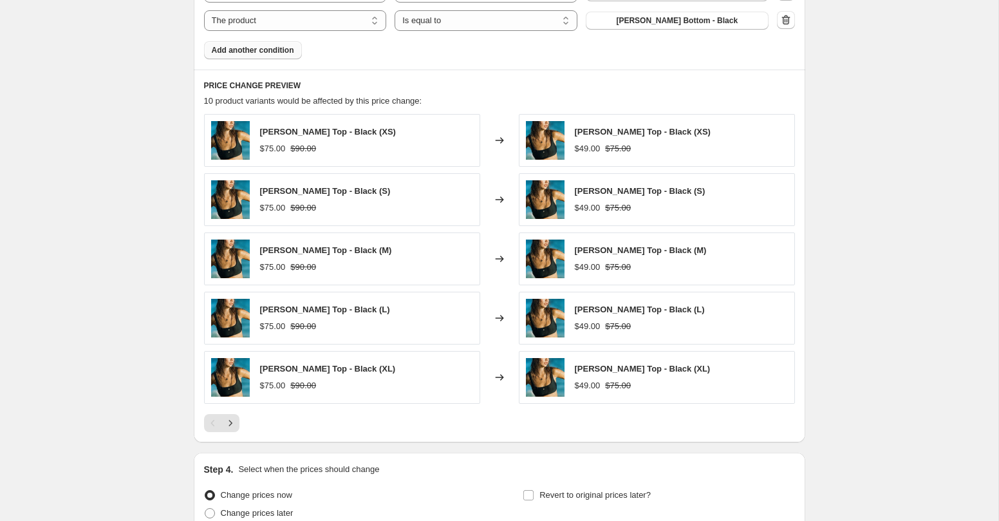
scroll to position [895, 0]
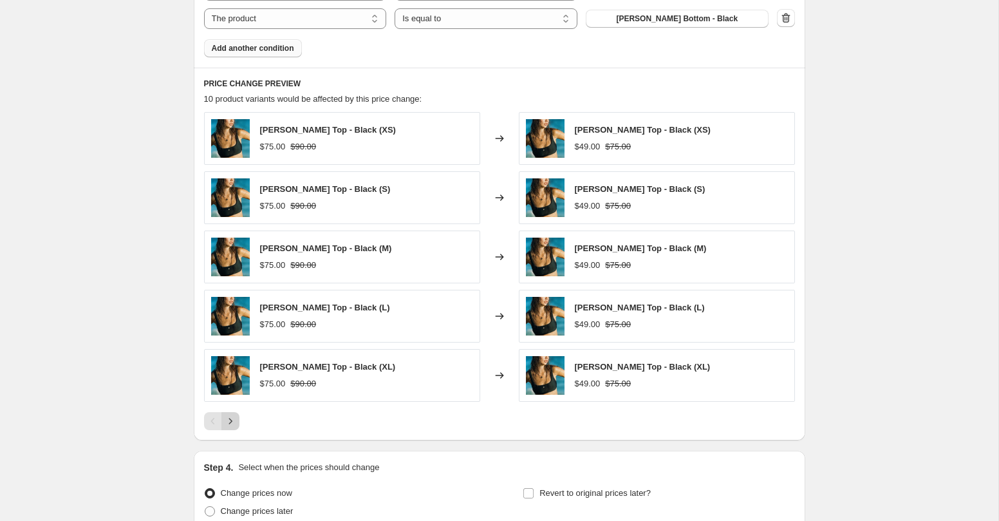
click at [228, 424] on icon "Next" at bounding box center [230, 421] width 13 height 13
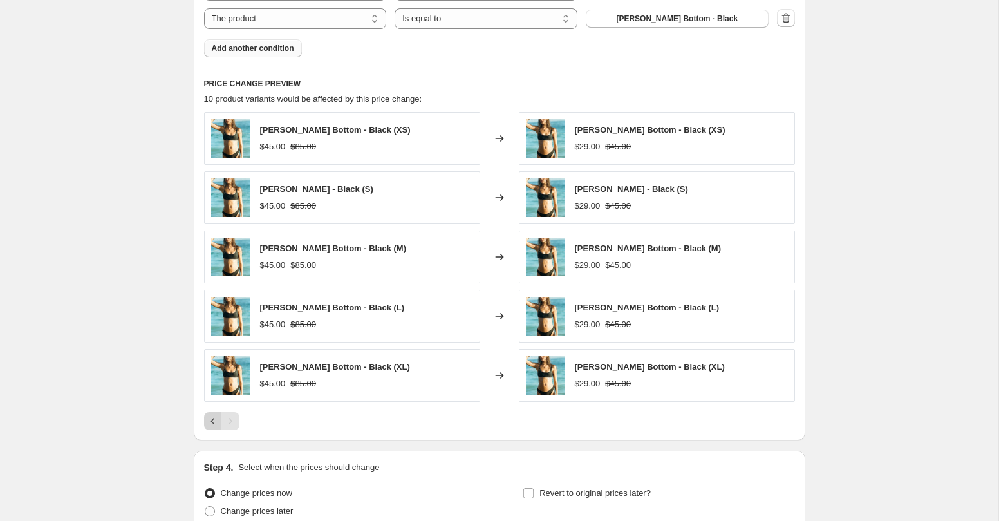
click at [211, 426] on icon "Previous" at bounding box center [213, 421] width 13 height 13
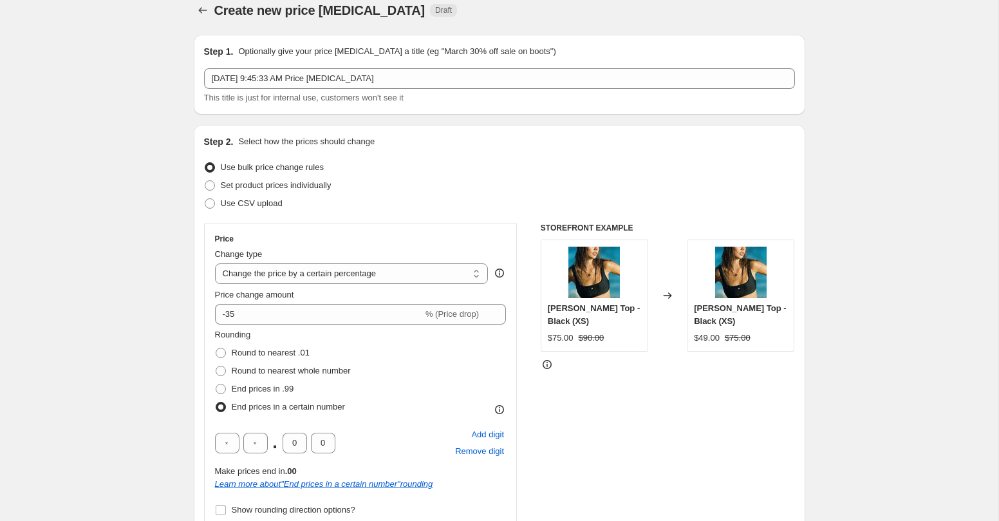
scroll to position [0, 0]
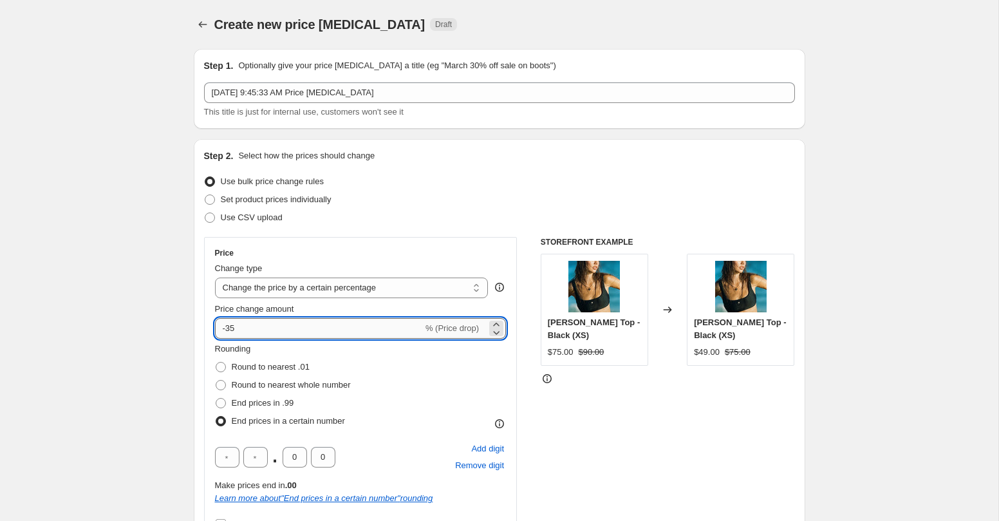
click at [258, 332] on input "-35" at bounding box center [319, 328] width 208 height 21
type input "-3"
type input "-25"
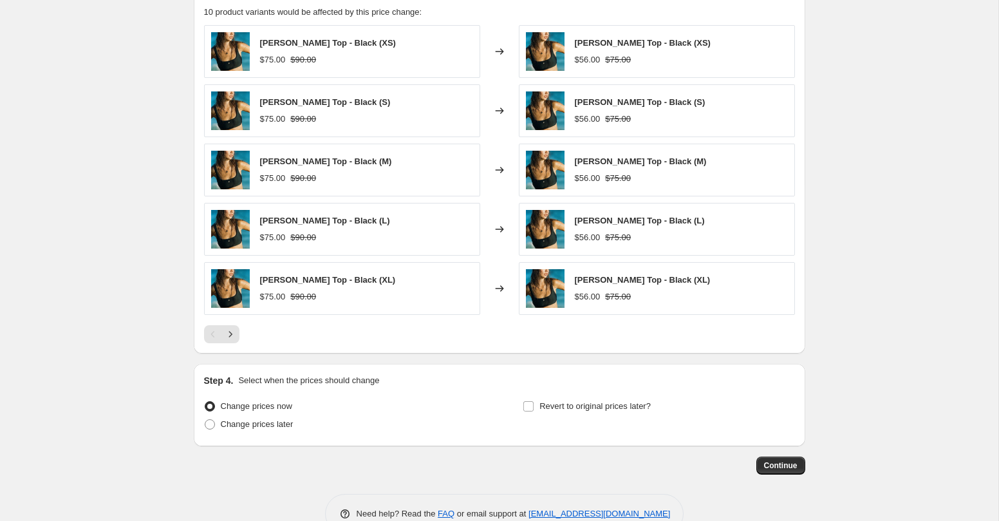
scroll to position [981, 0]
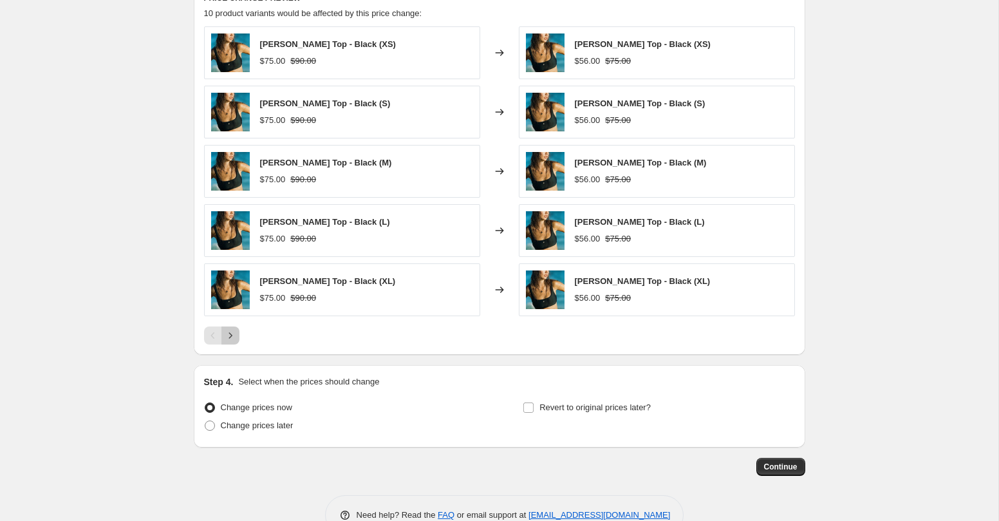
click at [234, 337] on icon "Next" at bounding box center [230, 335] width 13 height 13
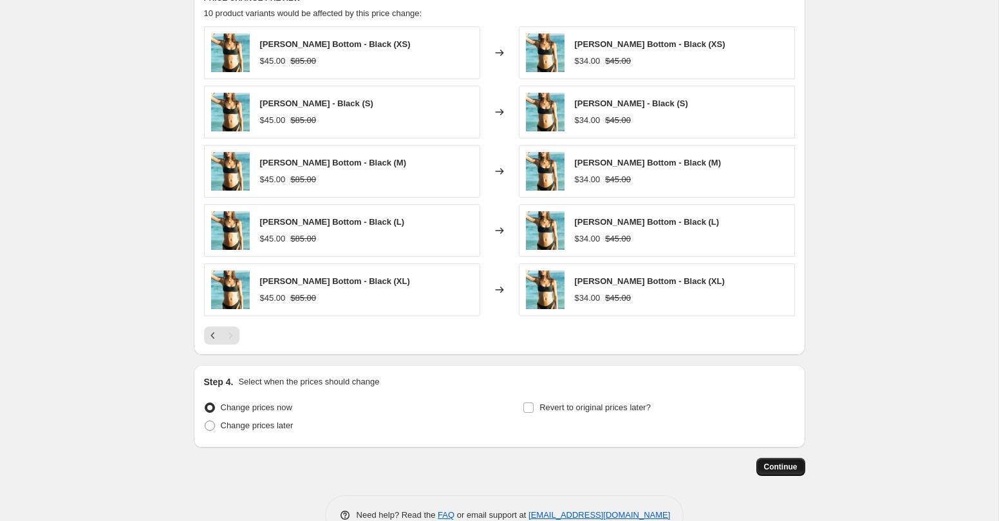
click at [780, 469] on span "Continue" at bounding box center [780, 467] width 33 height 10
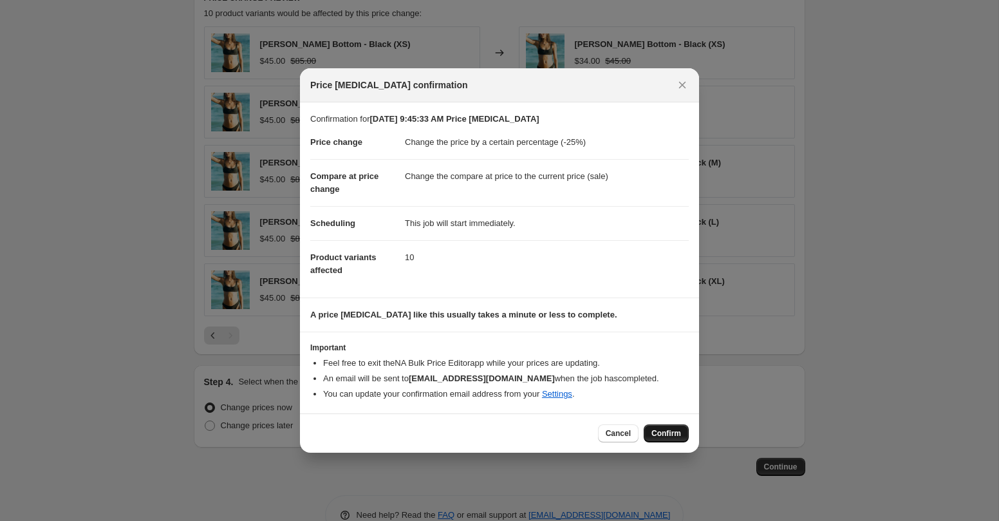
click at [658, 430] on span "Confirm" at bounding box center [667, 433] width 30 height 10
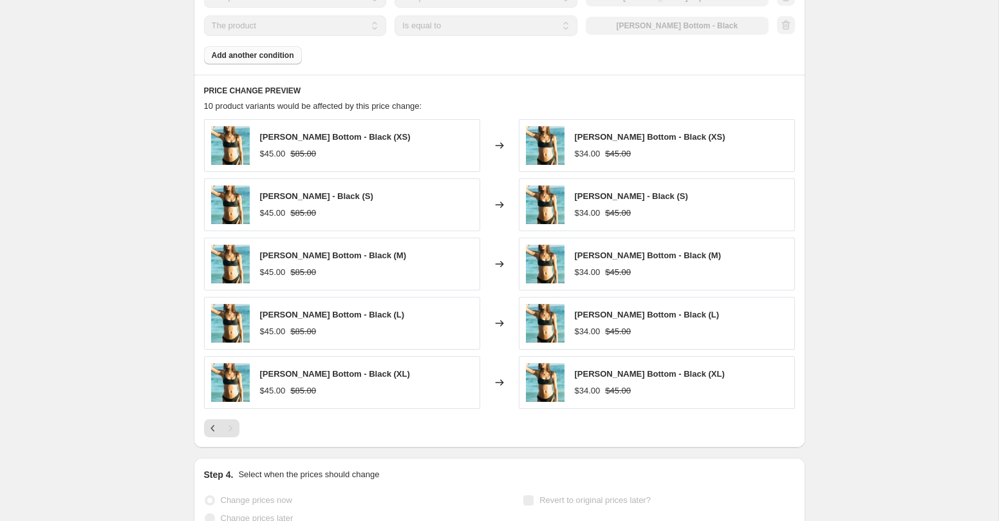
select select "percentage"
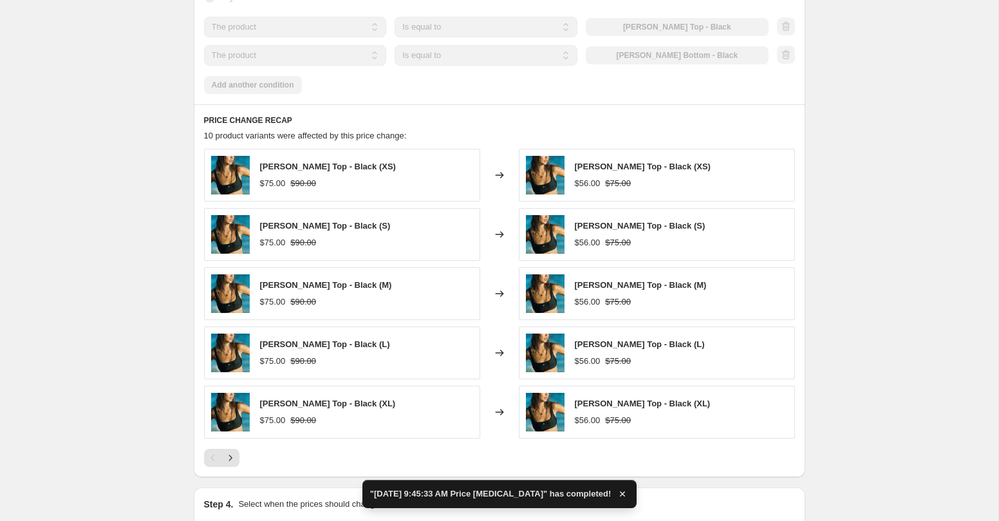
scroll to position [0, 0]
